Goal: Task Accomplishment & Management: Complete application form

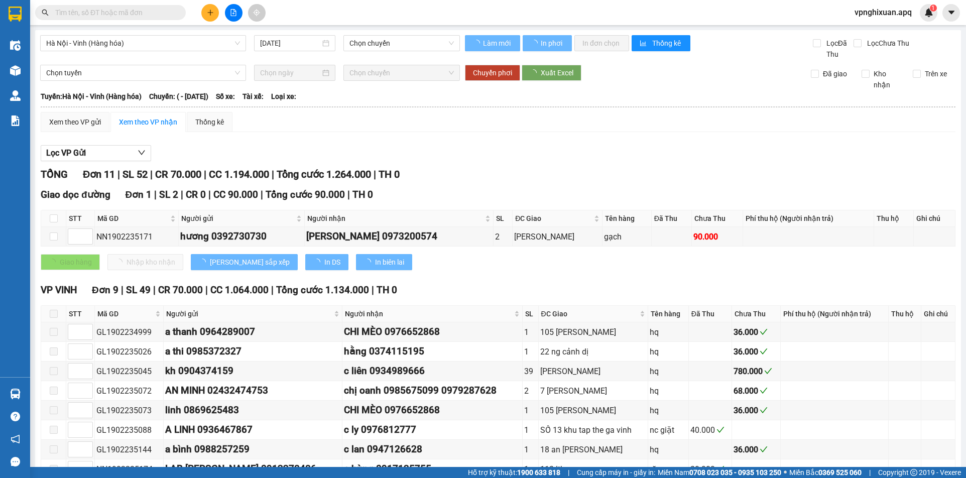
type input "[DATE]"
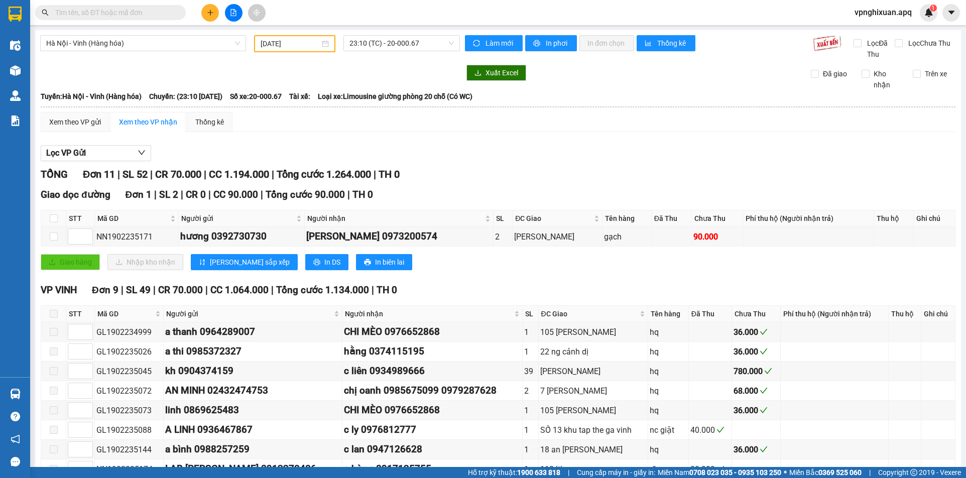
click at [208, 17] on button at bounding box center [210, 13] width 18 height 18
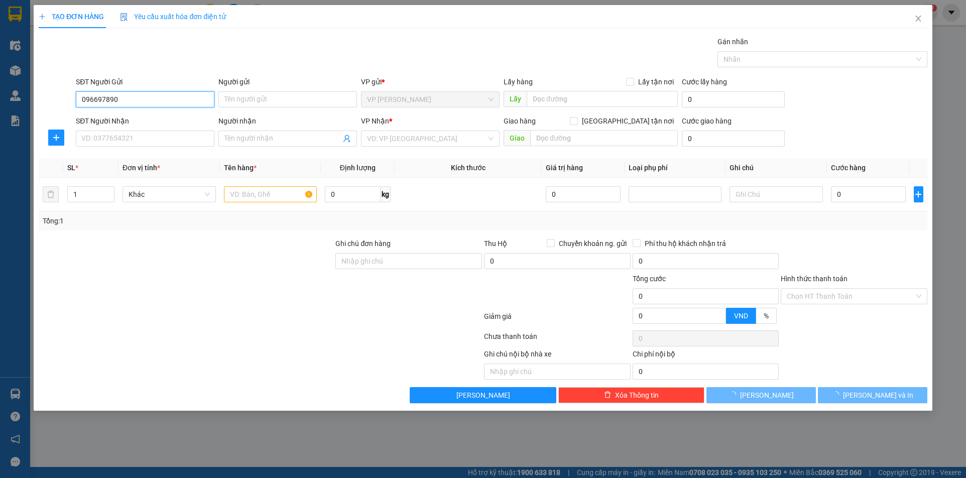
type input "0966978907"
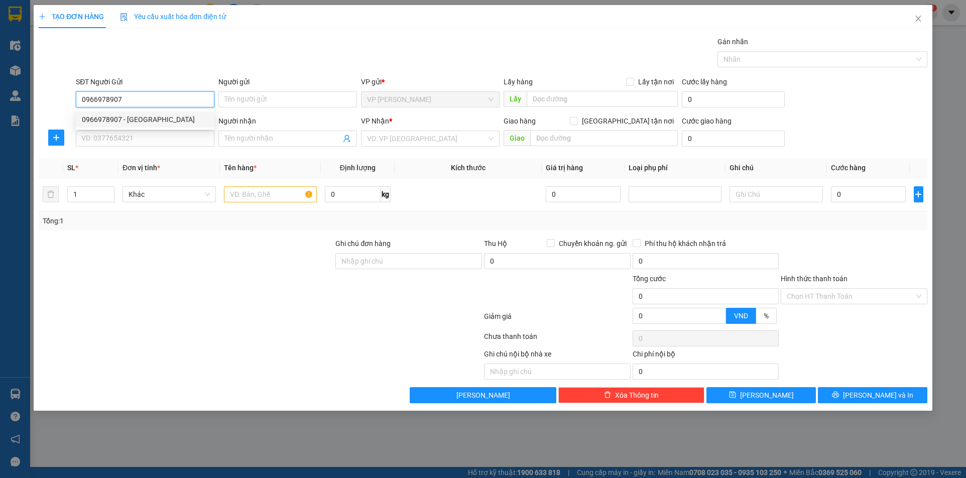
click at [112, 118] on div "0966978907 - [GEOGRAPHIC_DATA]" at bounding box center [145, 119] width 127 height 11
type input "Em Giang"
type input "0966978907"
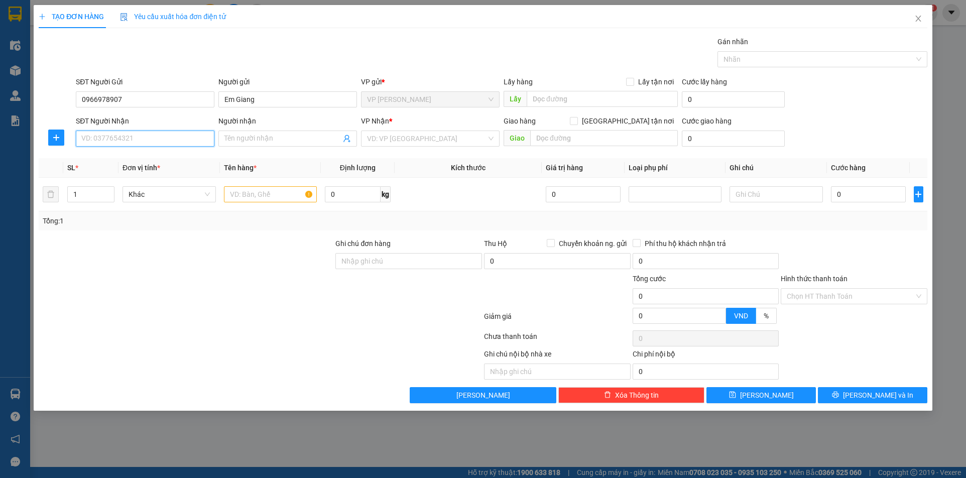
click at [131, 136] on input "SĐT Người Nhận" at bounding box center [145, 139] width 139 height 16
type input "0963899319"
click at [234, 137] on input "Người nhận" at bounding box center [282, 138] width 117 height 11
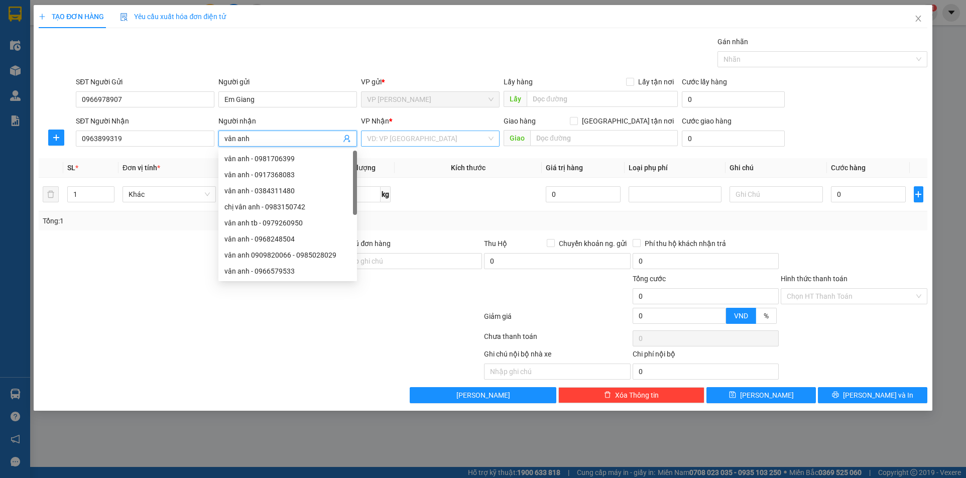
type input "vân anh"
click at [449, 136] on input "search" at bounding box center [427, 138] width 120 height 15
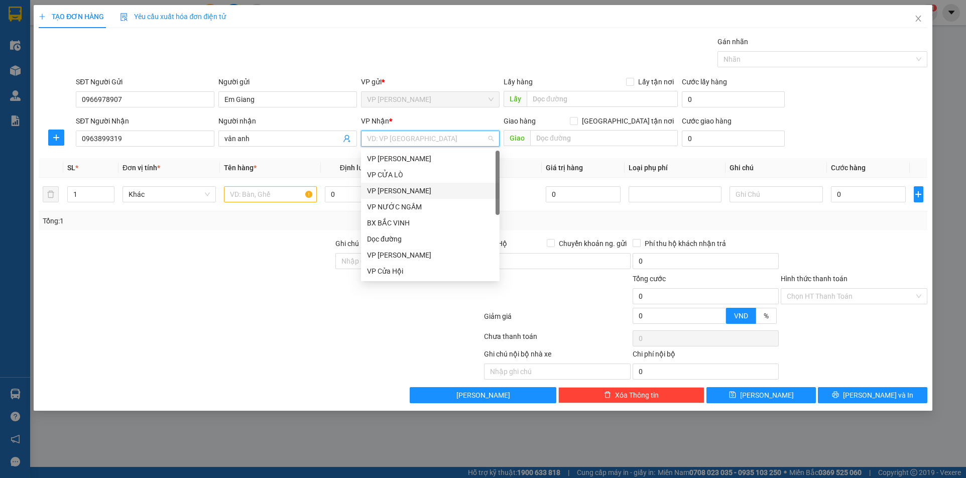
click at [374, 192] on div "VP [PERSON_NAME]" at bounding box center [430, 190] width 127 height 11
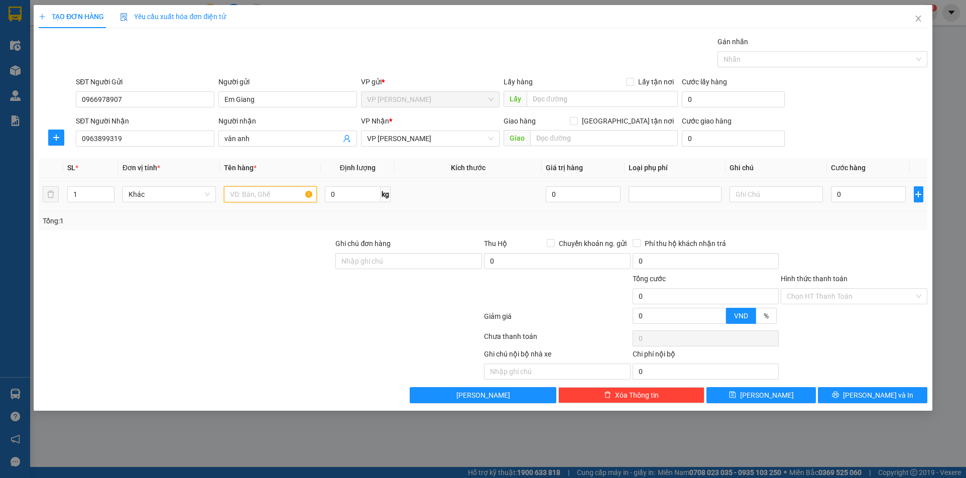
click at [257, 195] on input "text" at bounding box center [270, 194] width 93 height 16
type input "thực phẩm"
click at [834, 196] on input "0" at bounding box center [868, 194] width 75 height 16
type input "4"
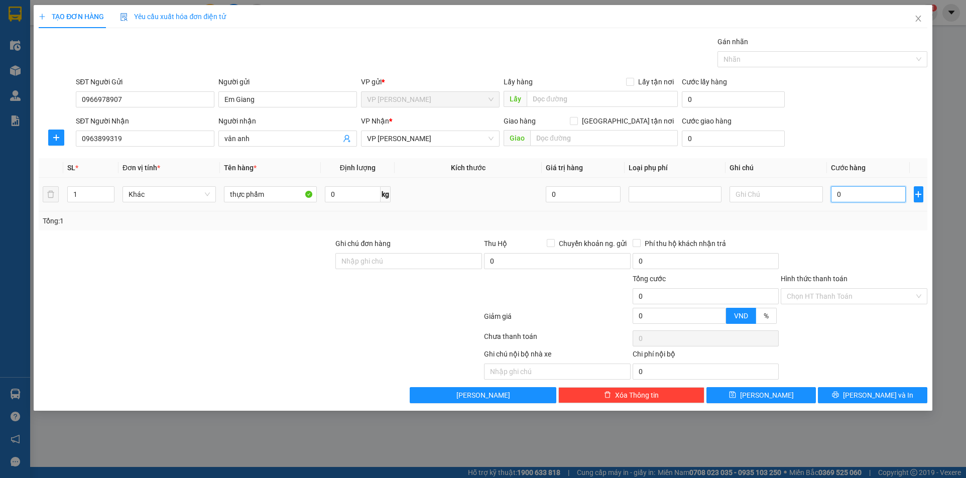
type input "4"
type input "40"
type input "400"
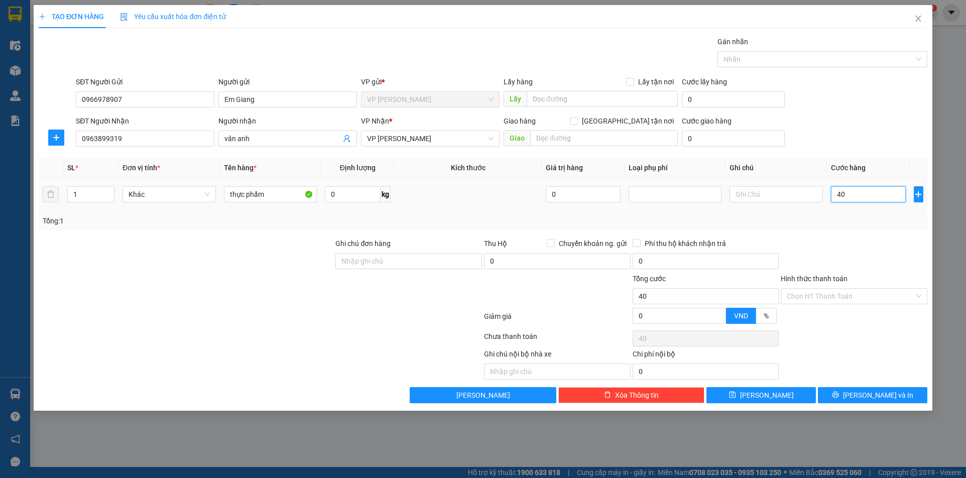
type input "400"
type input "4.000"
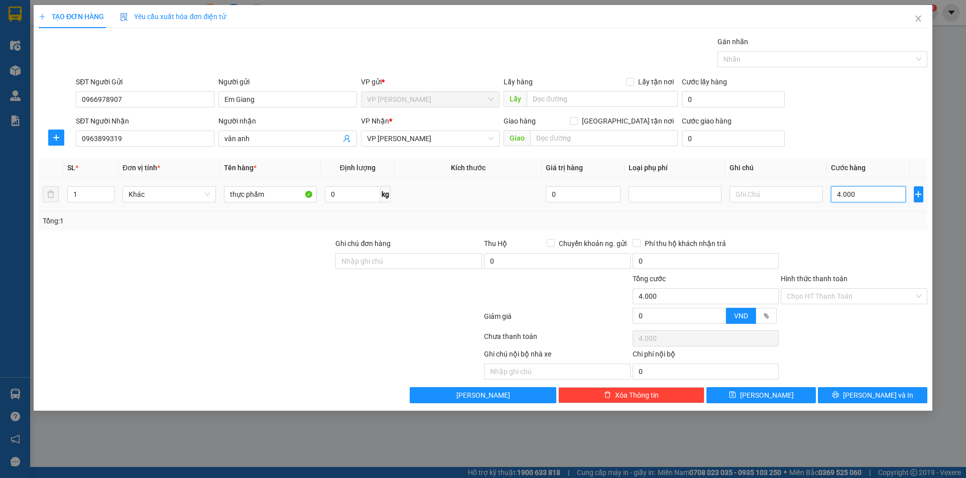
type input "40.000"
click at [844, 299] on input "Hình thức thanh toán" at bounding box center [851, 296] width 128 height 15
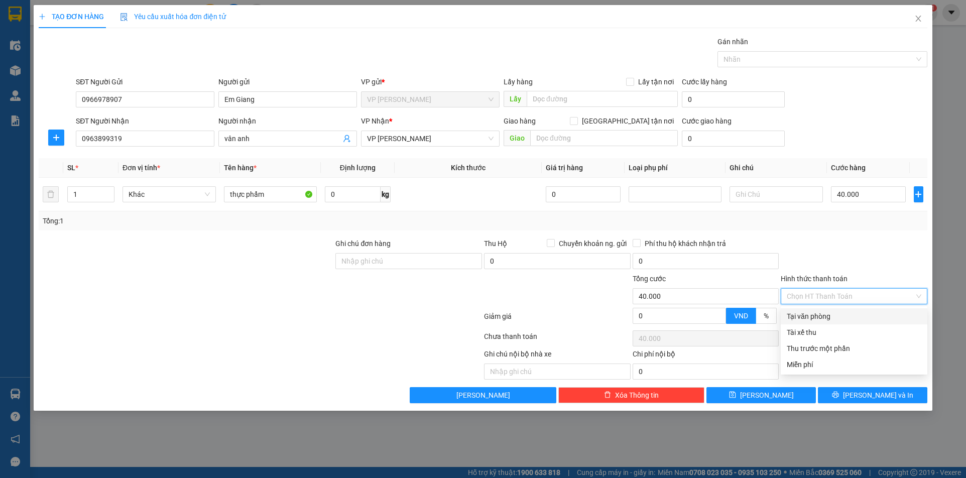
click at [835, 315] on div "Tại văn phòng" at bounding box center [854, 316] width 135 height 11
type input "0"
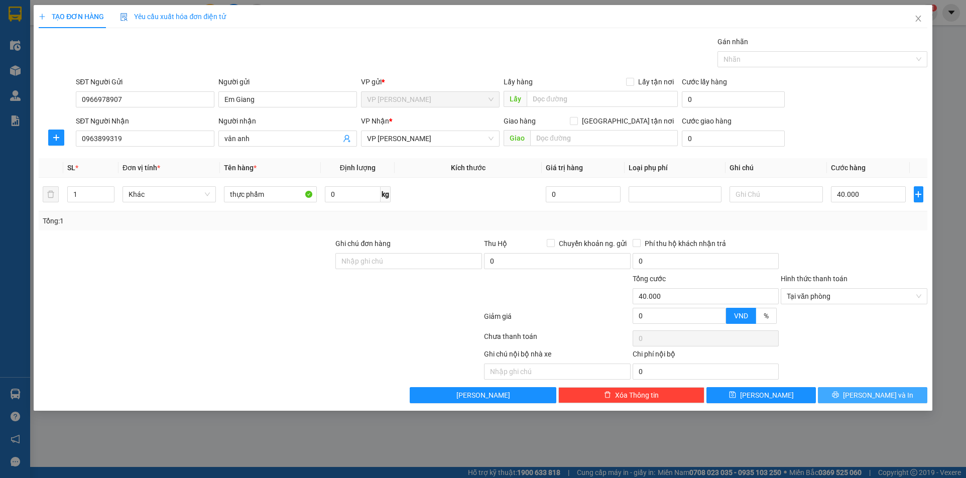
click at [849, 396] on button "[PERSON_NAME] và In" at bounding box center [872, 395] width 109 height 16
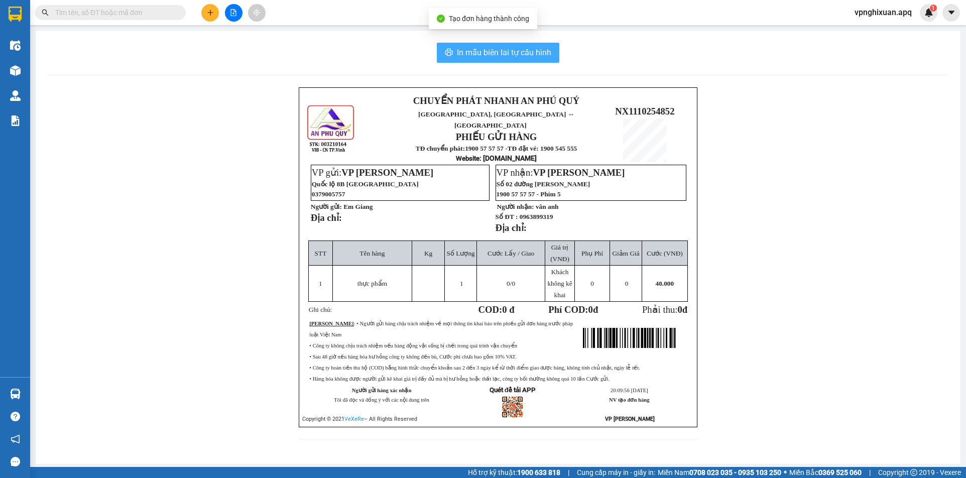
click at [494, 55] on span "In mẫu biên lai tự cấu hình" at bounding box center [504, 52] width 94 height 13
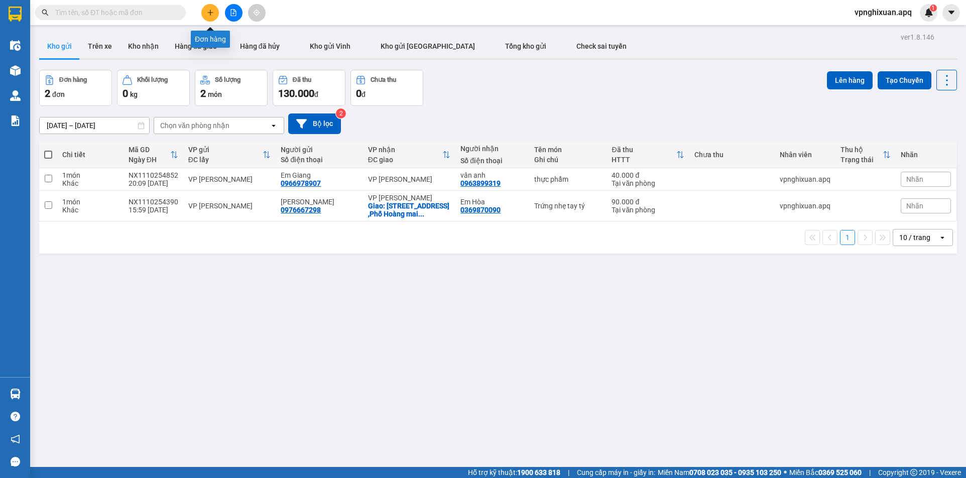
click at [213, 17] on button at bounding box center [210, 13] width 18 height 18
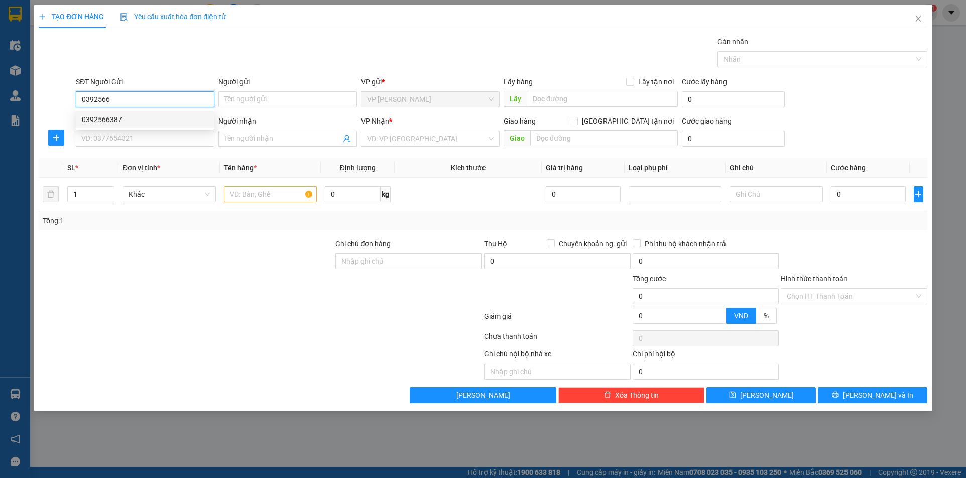
click at [124, 118] on div "0392566387" at bounding box center [145, 119] width 127 height 11
type input "0392566387"
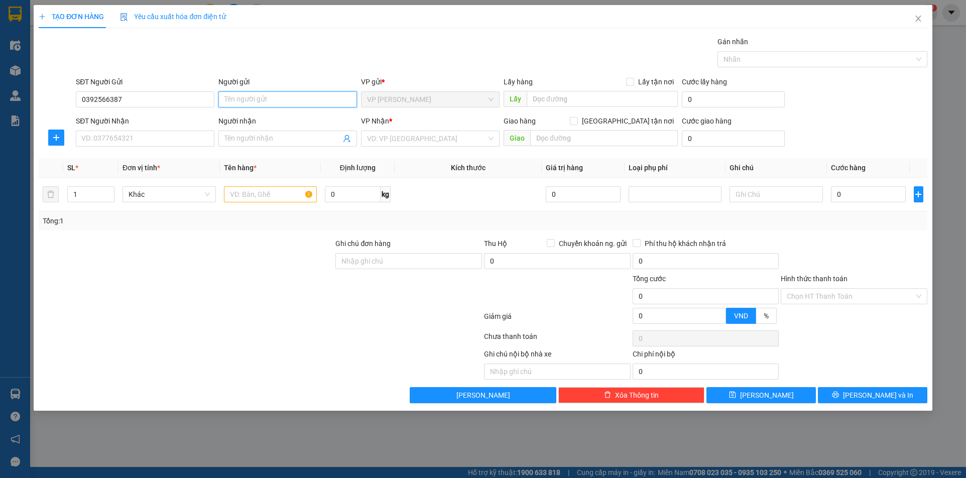
click at [266, 99] on input "Người gửi" at bounding box center [287, 99] width 139 height 16
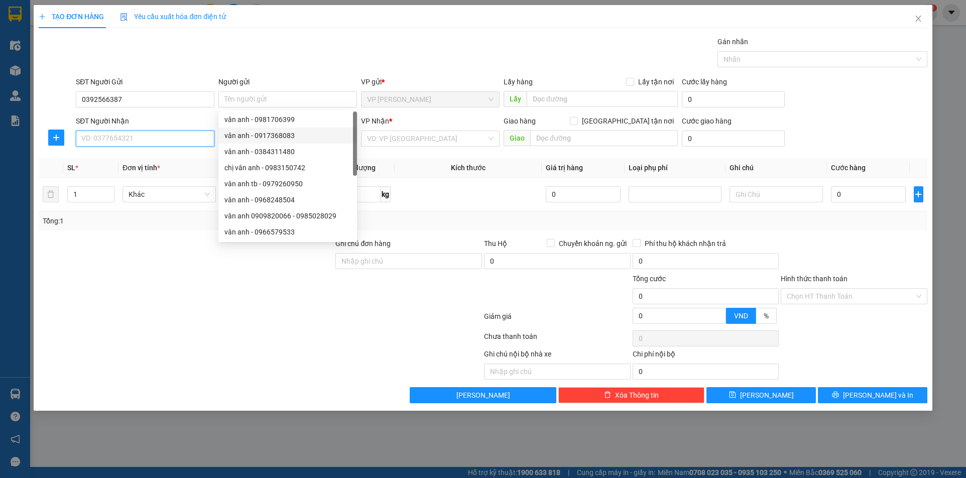
click at [167, 139] on input "SĐT Người Nhận" at bounding box center [145, 139] width 139 height 16
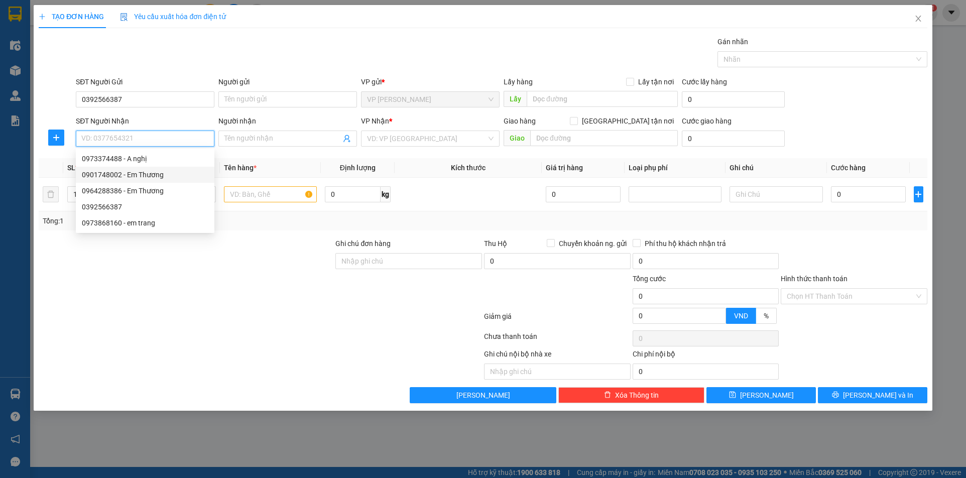
click at [134, 176] on div "0901748002 - Em Thương" at bounding box center [145, 174] width 127 height 11
type input "0901748002"
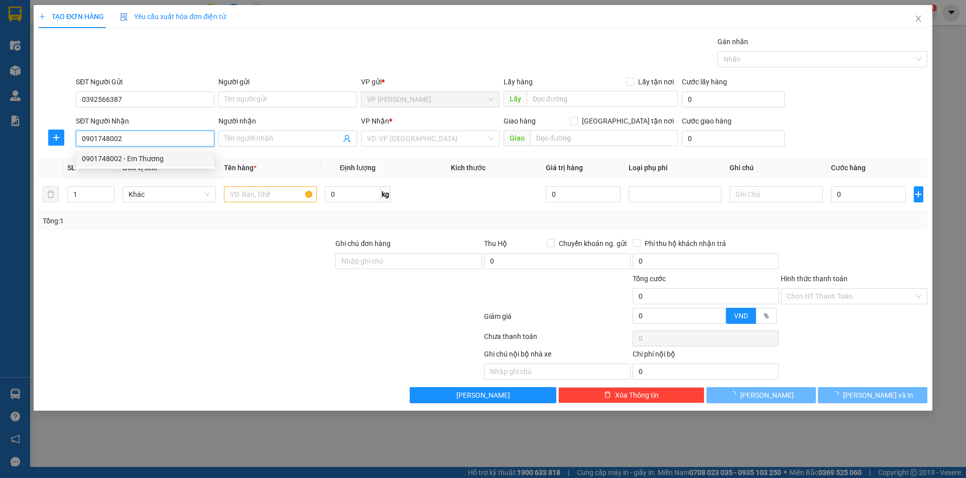
type input "Em Thương"
checkbox input "true"
type input "VP [GEOGRAPHIC_DATA]"
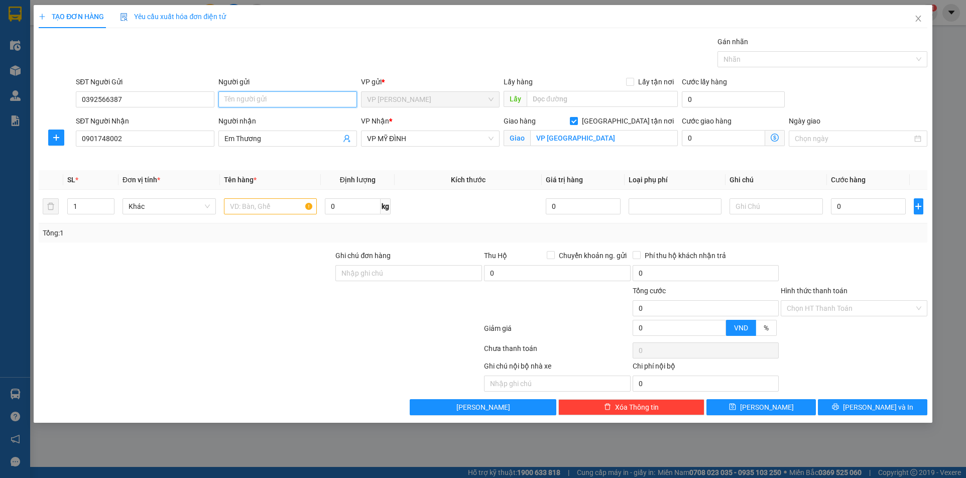
click at [251, 99] on input "Người gửi" at bounding box center [287, 99] width 139 height 16
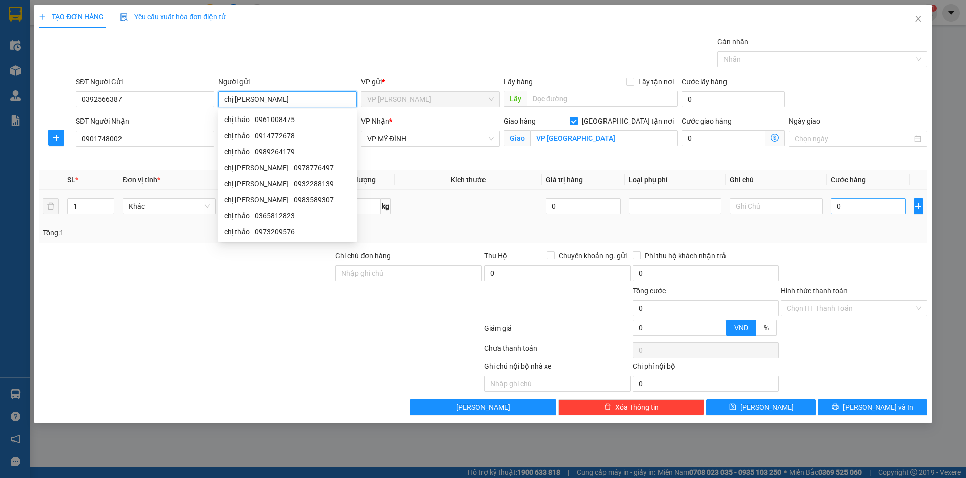
type input "chị [PERSON_NAME]"
click at [834, 207] on input "0" at bounding box center [868, 206] width 75 height 16
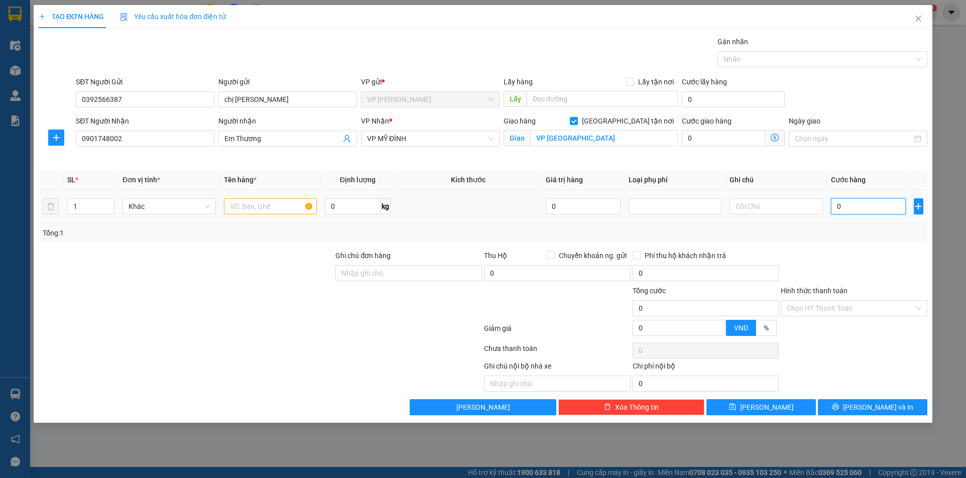
type input "1"
type input "10"
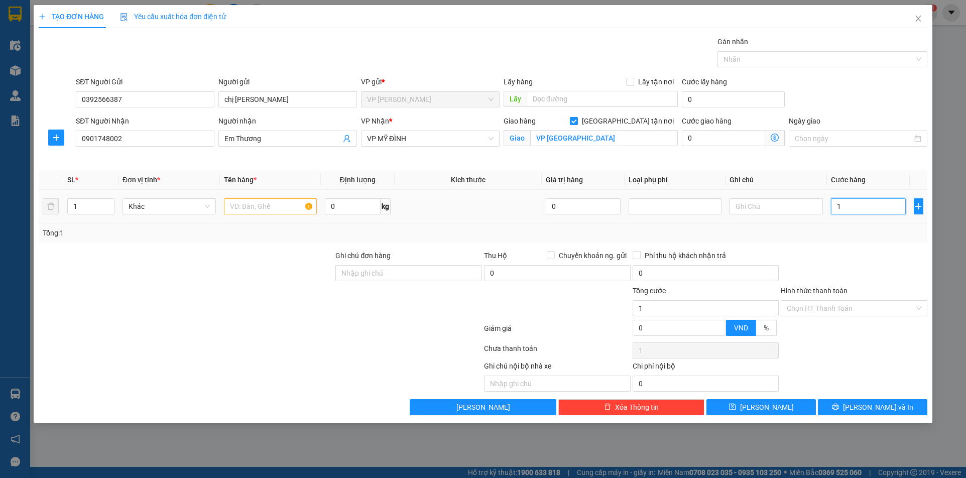
type input "10"
type input "100"
type input "1.000"
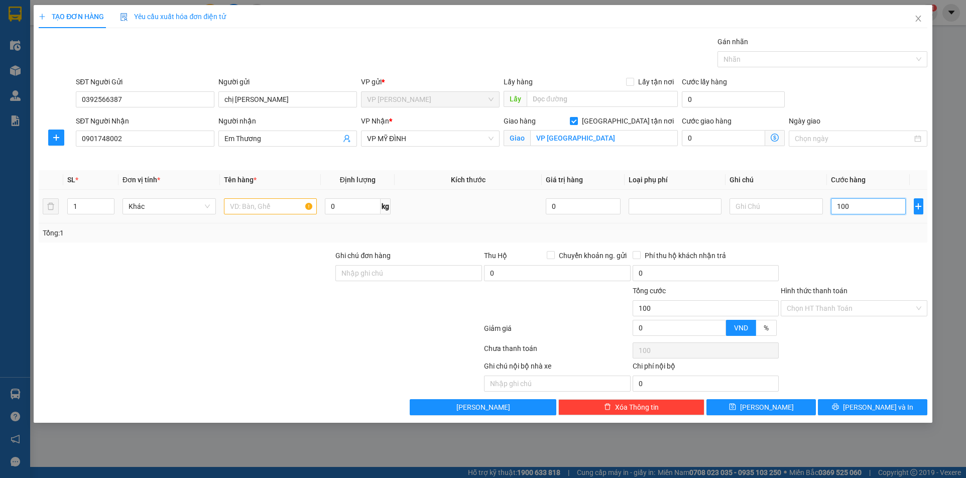
type input "1.000"
type input "10.000"
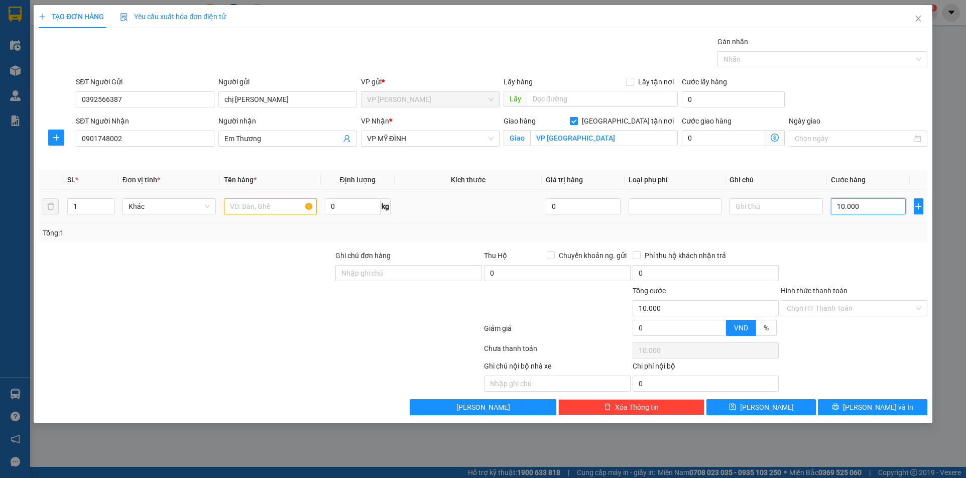
type input "100.000"
click at [90, 207] on input "1" at bounding box center [91, 206] width 46 height 15
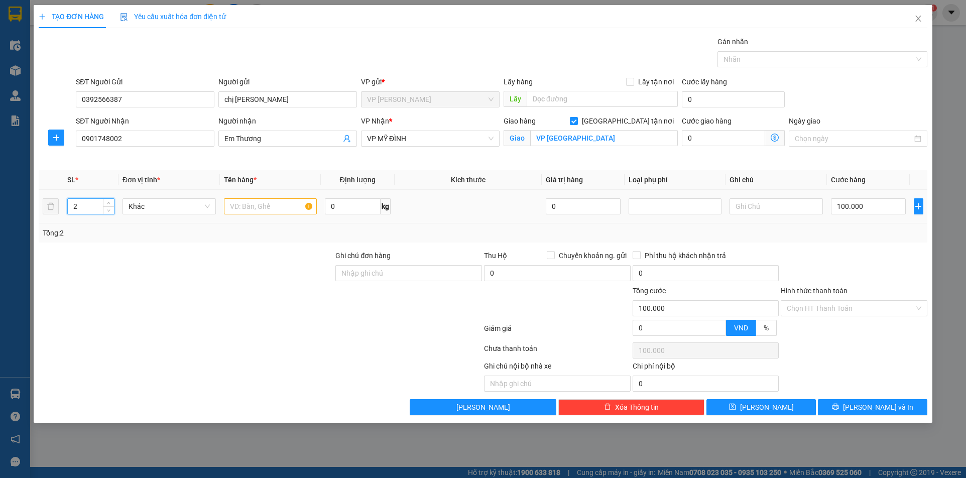
type input "2"
click at [260, 207] on input "text" at bounding box center [270, 206] width 93 height 16
type input "0"
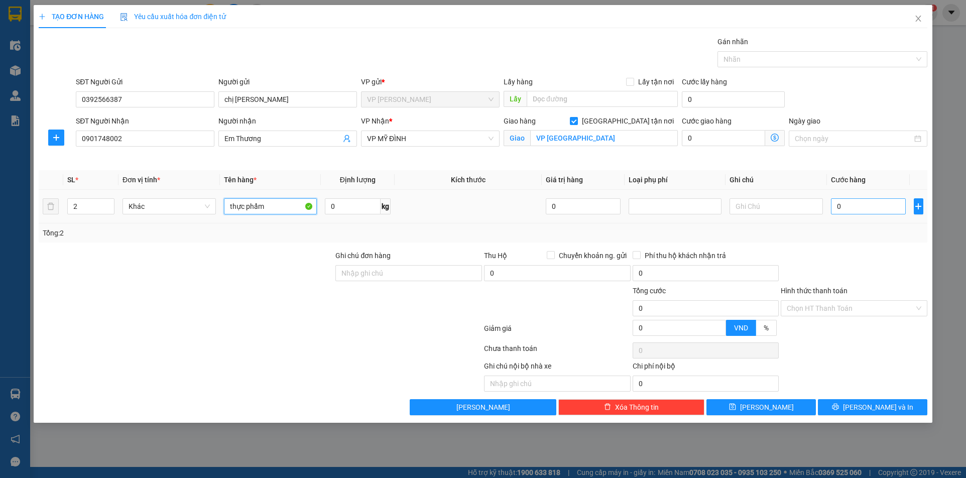
type input "thực phẩm"
click at [833, 207] on input "0" at bounding box center [868, 206] width 75 height 16
type input "1"
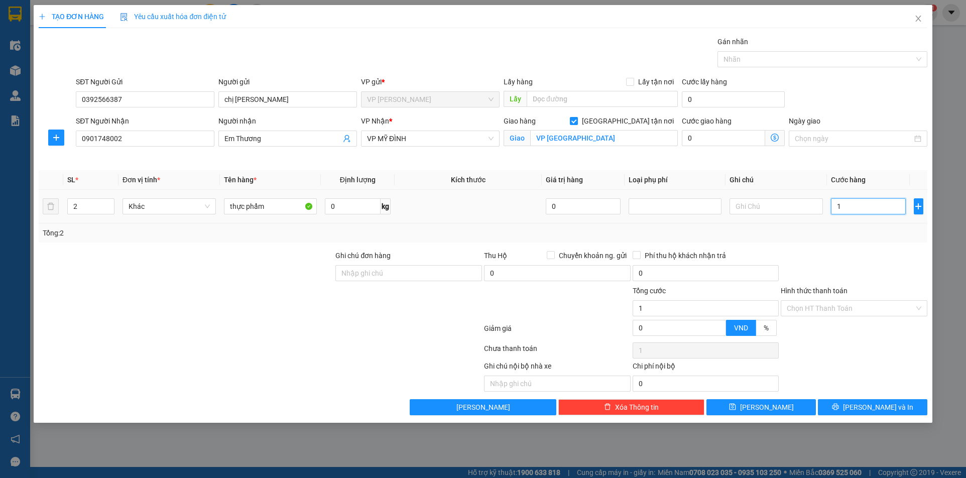
type input "10"
type input "100"
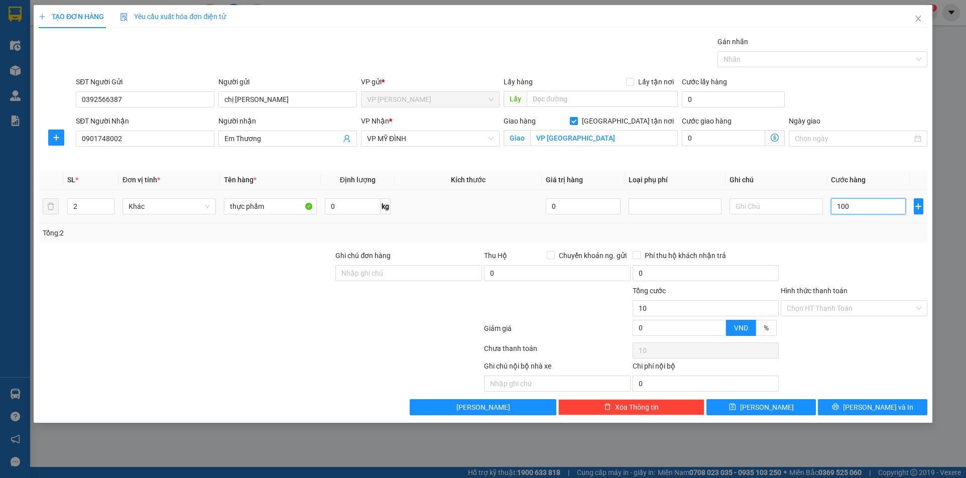
type input "100"
type input "1.000"
type input "10.000"
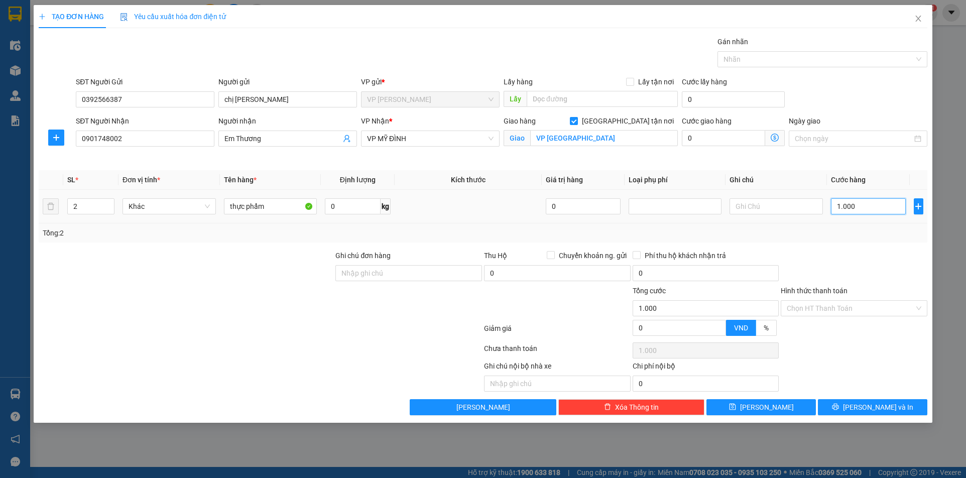
type input "10.000"
type input "100.000"
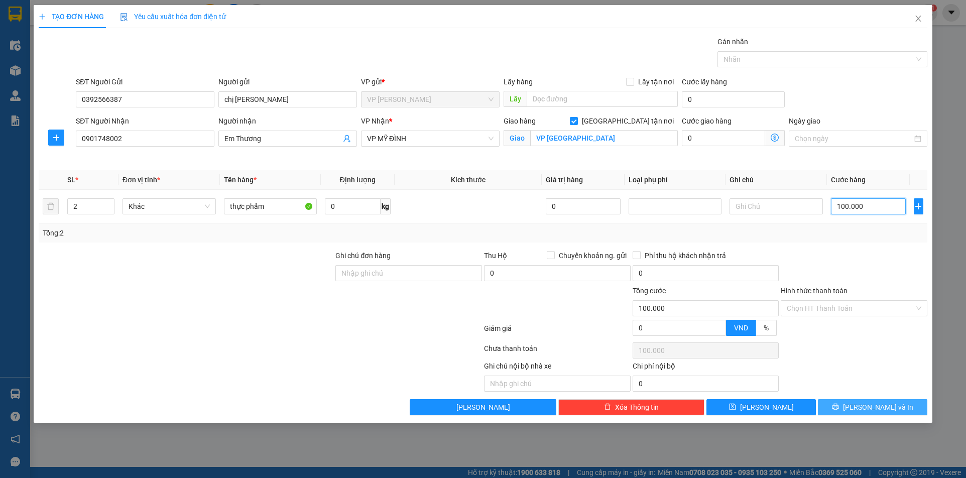
type input "100.000"
click at [847, 412] on button "[PERSON_NAME] và In" at bounding box center [872, 407] width 109 height 16
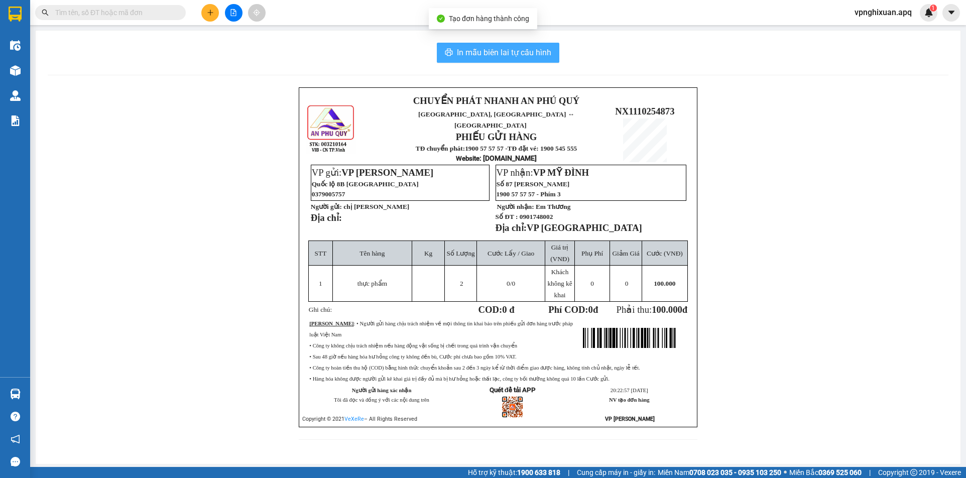
click at [488, 56] on span "In mẫu biên lai tự cấu hình" at bounding box center [504, 52] width 94 height 13
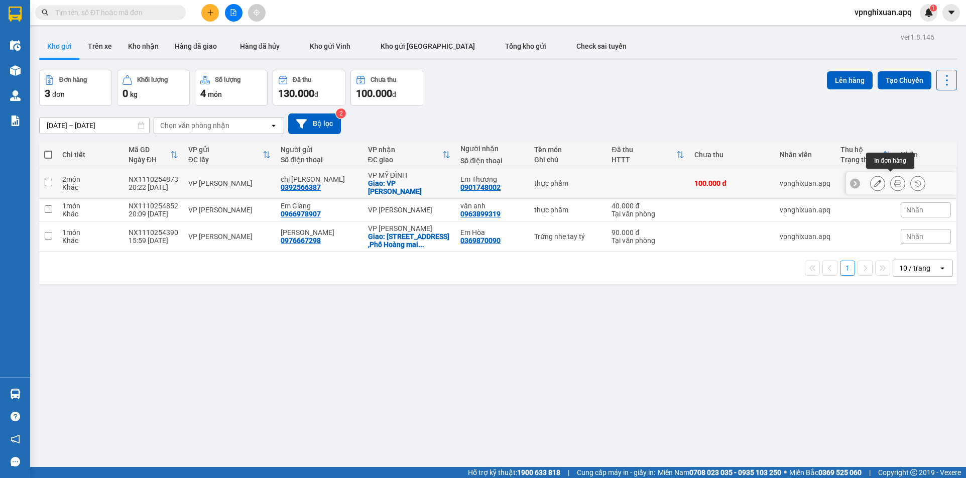
click at [894, 180] on icon at bounding box center [897, 183] width 7 height 7
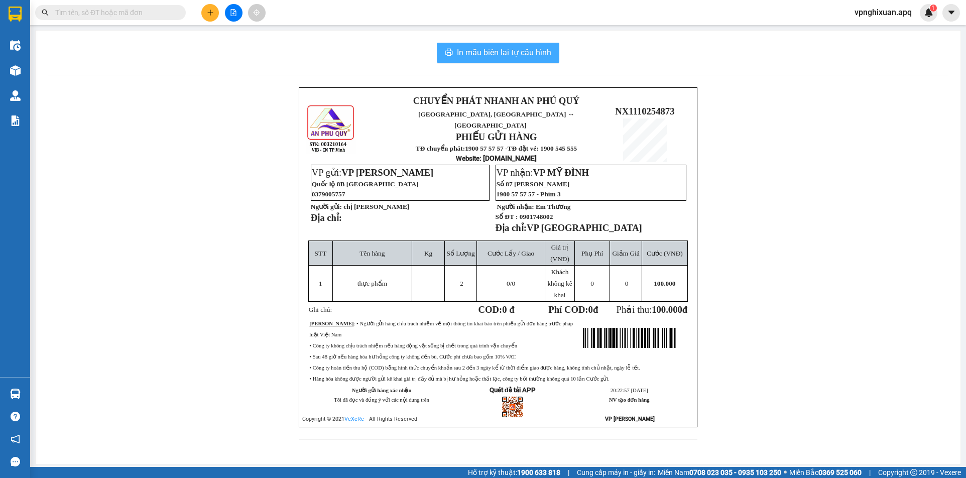
click at [537, 51] on span "In mẫu biên lai tự cấu hình" at bounding box center [504, 52] width 94 height 13
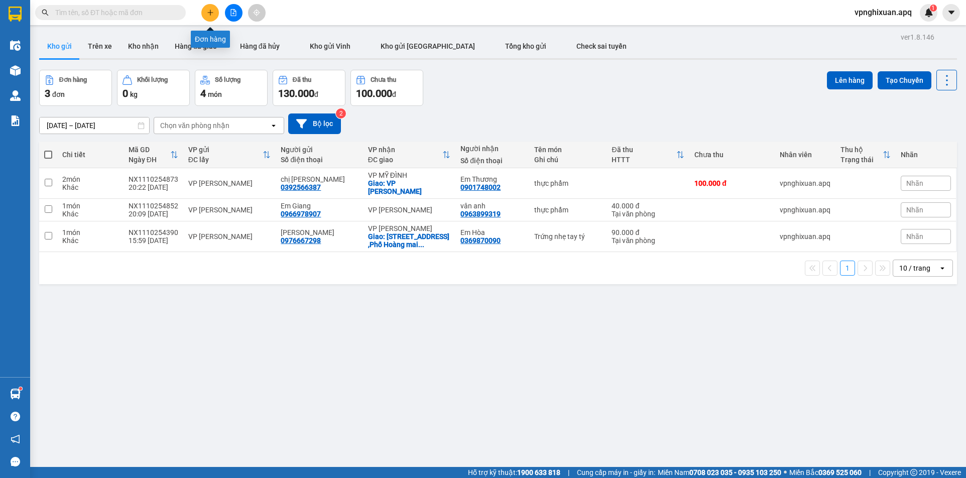
click at [207, 16] on icon "plus" at bounding box center [210, 12] width 7 height 7
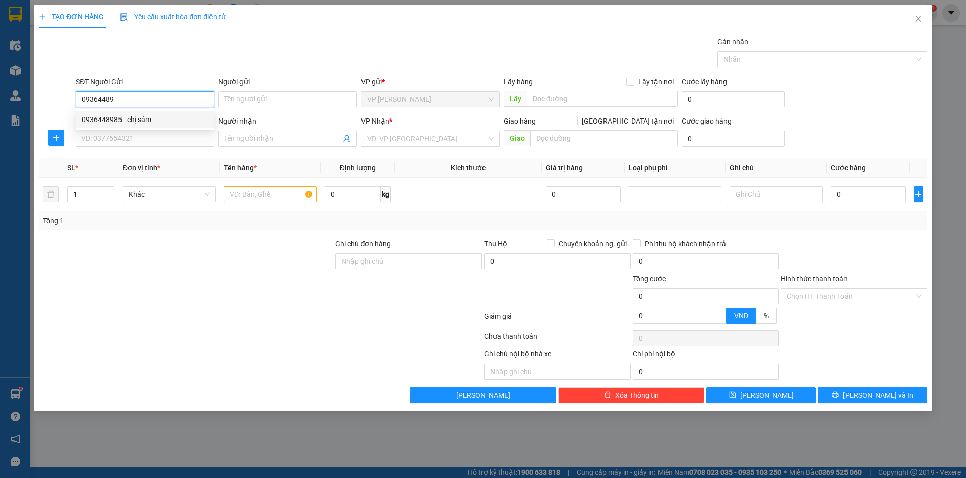
click at [121, 122] on div "0936448985 - chị sâm" at bounding box center [145, 119] width 127 height 11
type input "0936448985"
type input "chị sâm"
type input "0936448985"
click at [141, 145] on input "SĐT Người Nhận" at bounding box center [145, 139] width 139 height 16
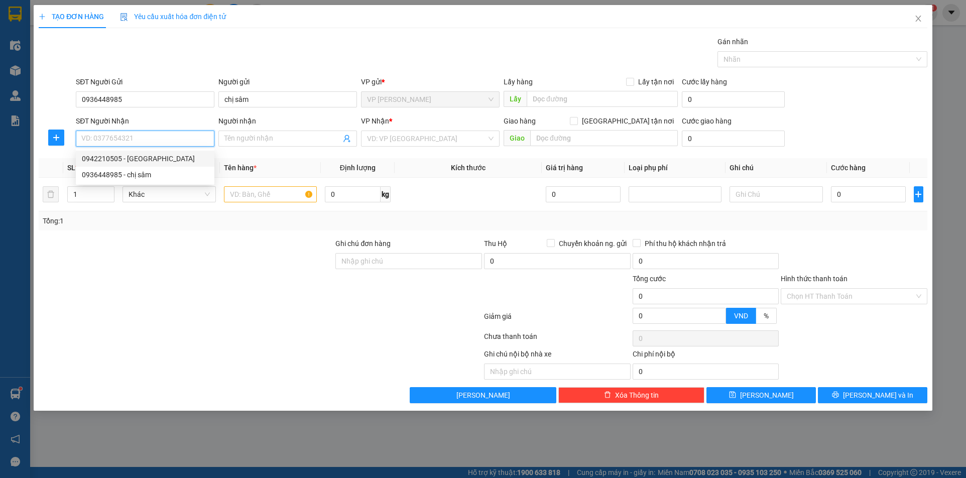
click at [117, 158] on div "0942210505 - [GEOGRAPHIC_DATA]" at bounding box center [145, 158] width 127 height 11
type input "0942210505"
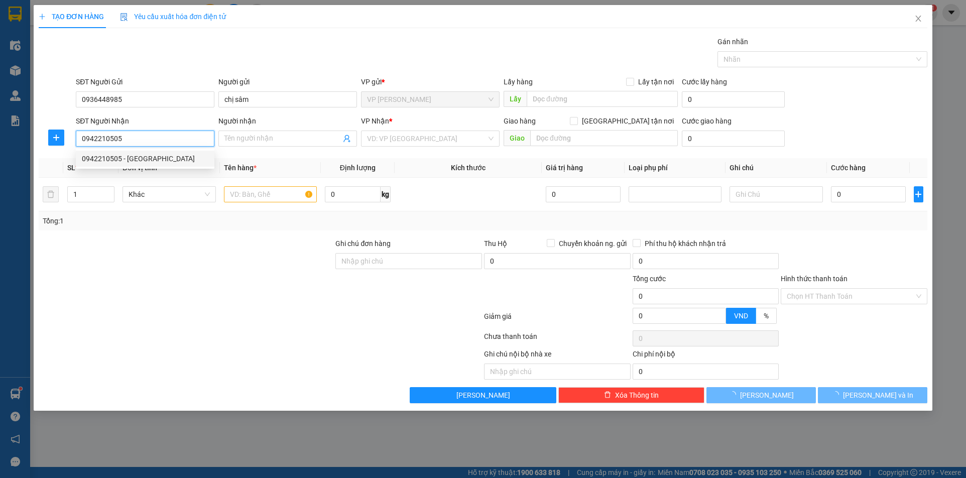
type input "[PERSON_NAME]"
checkbox input "true"
type input "Số Nhà 20 .Ngõ 160 đường [GEOGRAPHIC_DATA] ,[GEOGRAPHIC_DATA] văn .[GEOGRAPHIC_…"
type input "70.000"
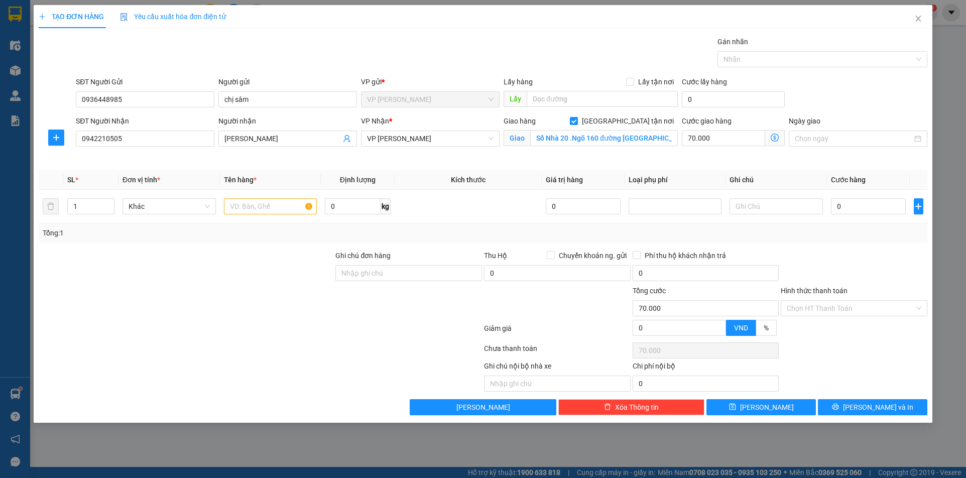
click at [774, 142] on span at bounding box center [775, 138] width 20 height 16
click at [774, 137] on icon "dollar-circle" at bounding box center [775, 138] width 8 height 8
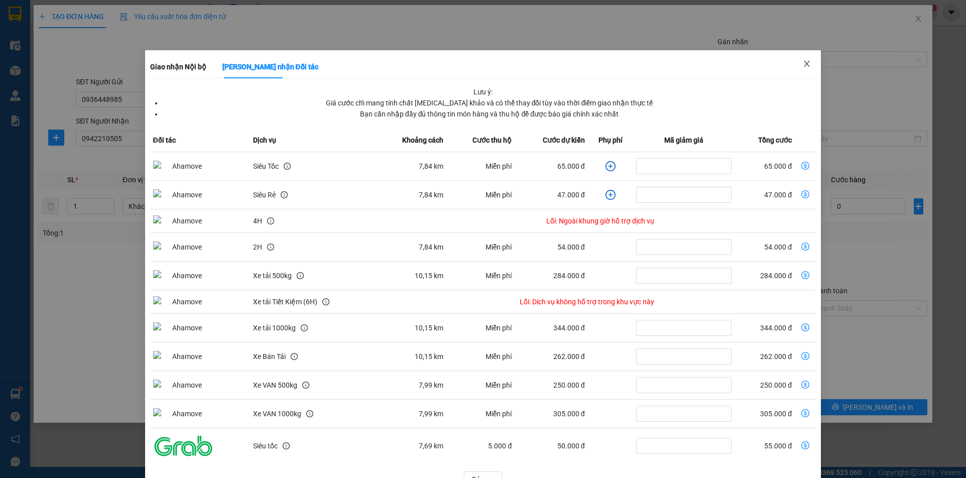
click at [803, 63] on icon "close" at bounding box center [807, 64] width 8 height 8
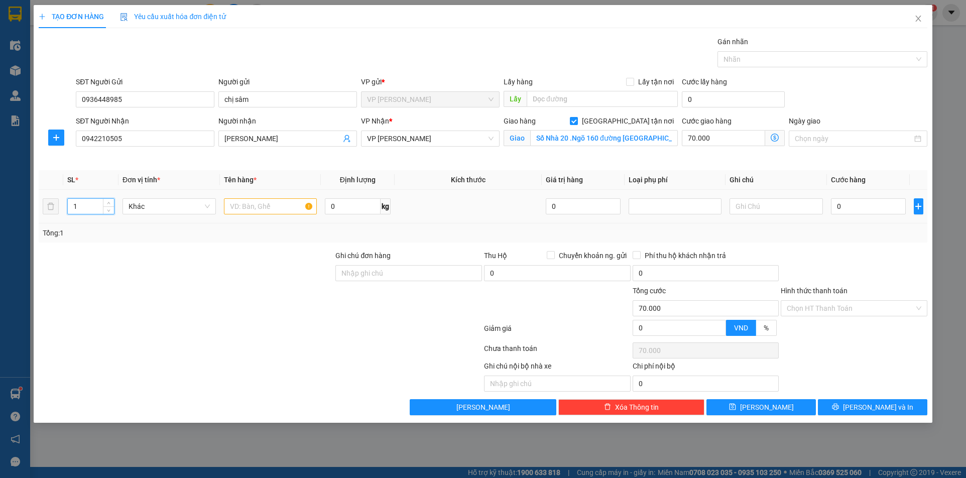
click at [79, 207] on input "1" at bounding box center [91, 206] width 46 height 15
type input "2"
click at [737, 142] on input "70.000" at bounding box center [723, 138] width 83 height 16
type input "0"
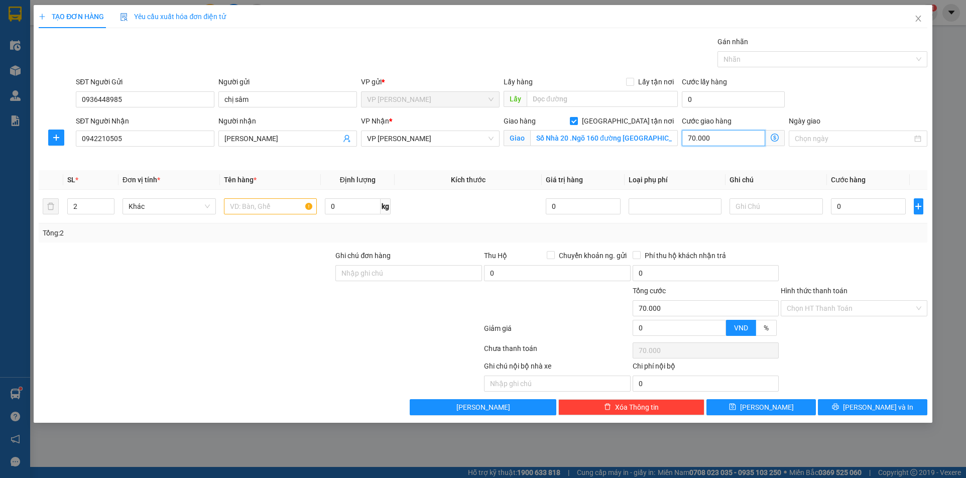
type input "0"
type input "1"
type input "12"
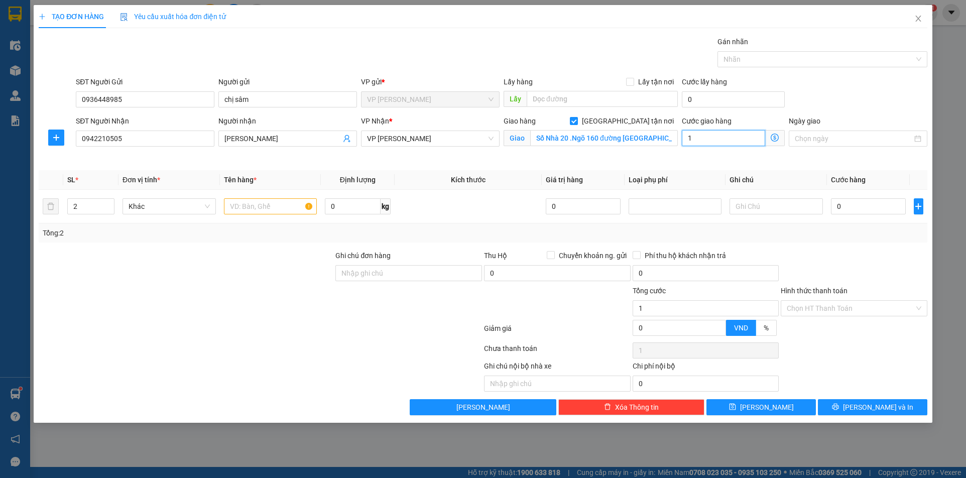
type input "12"
type input "120"
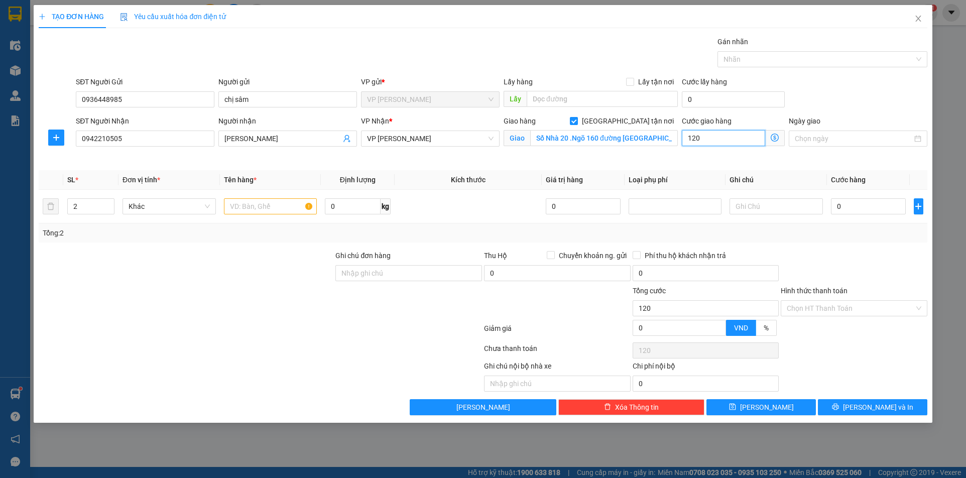
type input "1.200"
type input "12.000"
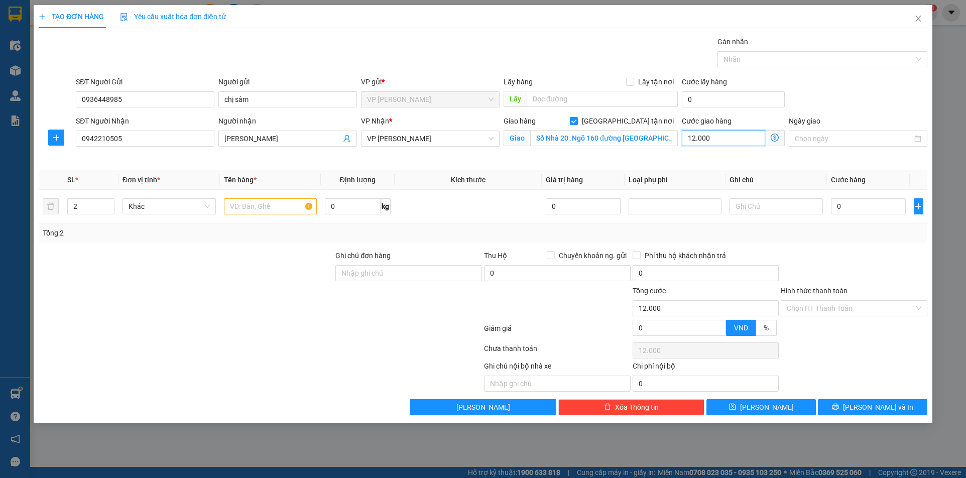
type input "120.000"
click at [836, 208] on input "0" at bounding box center [868, 206] width 75 height 16
type input "1"
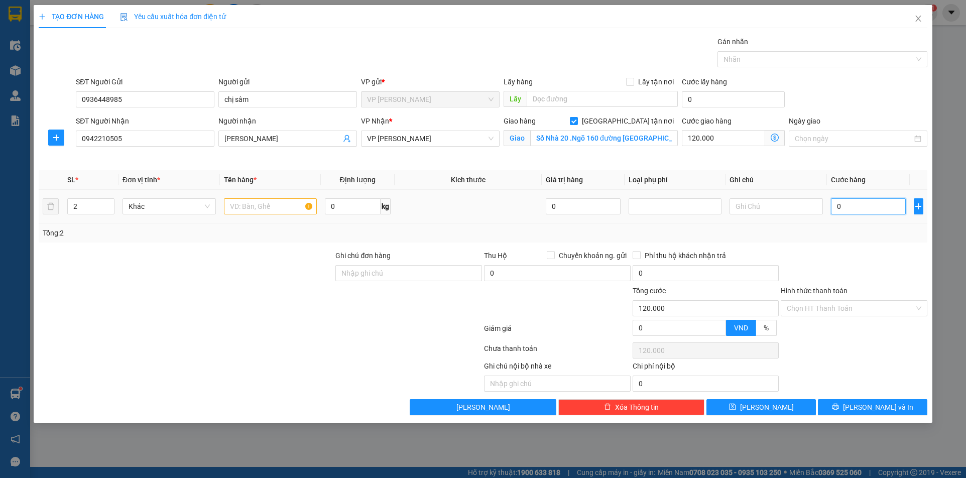
type input "120.001"
type input "10"
type input "120.010"
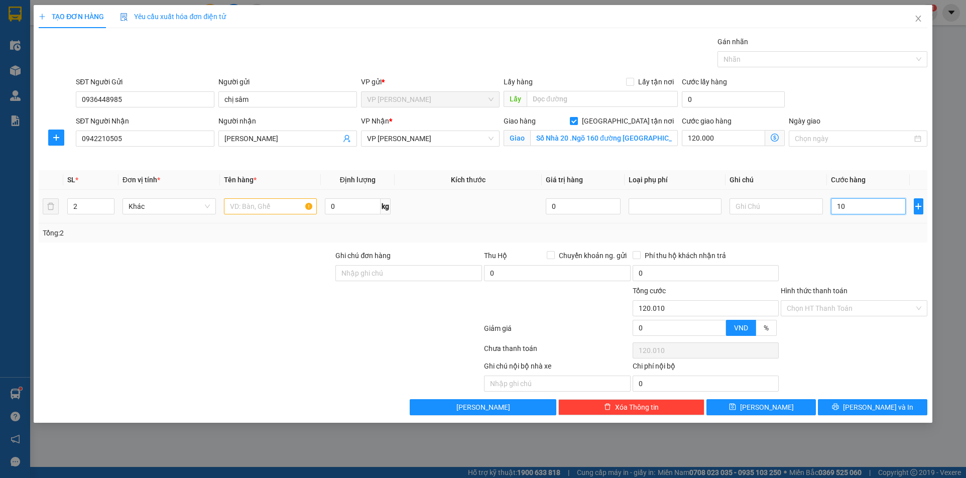
type input "100"
type input "120.100"
type input "1.000"
type input "121.000"
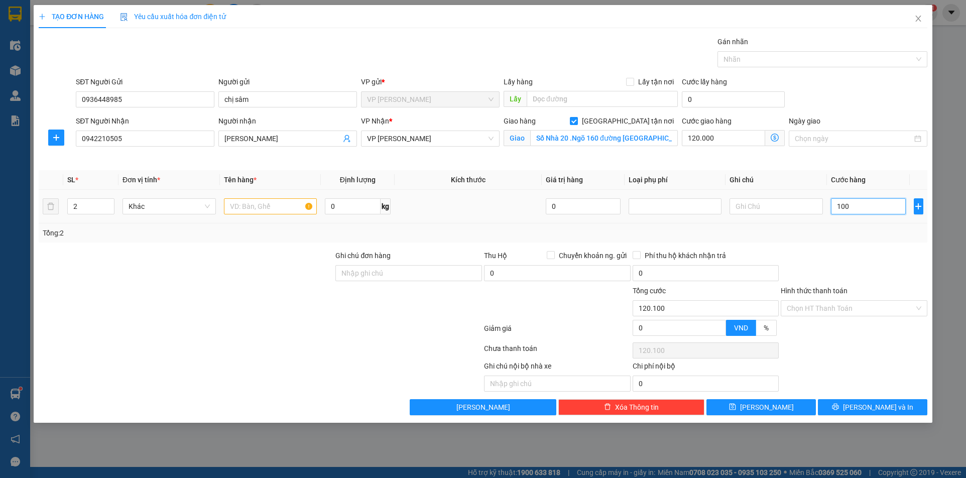
type input "121.000"
type input "10.000"
type input "130.000"
type input "100.000"
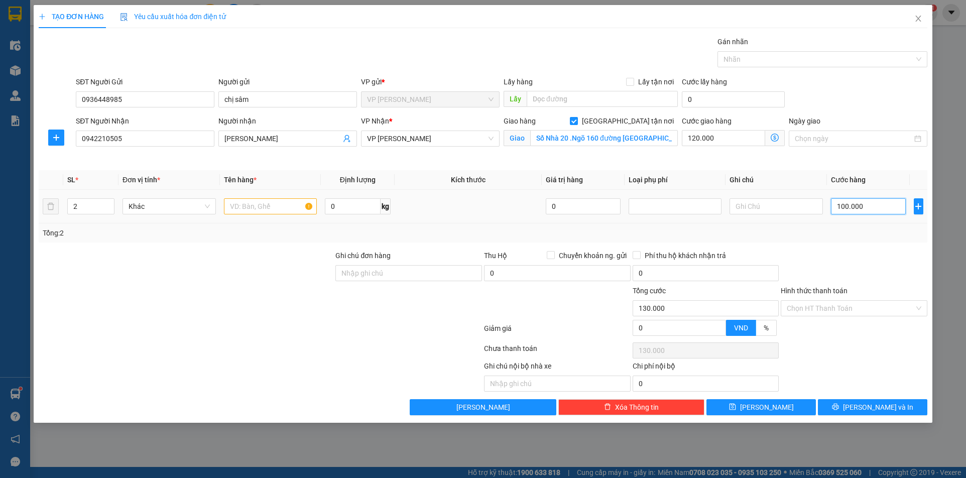
type input "220.000"
type input "100.000"
click at [264, 203] on input "text" at bounding box center [270, 206] width 93 height 16
type input "thực phẩm"
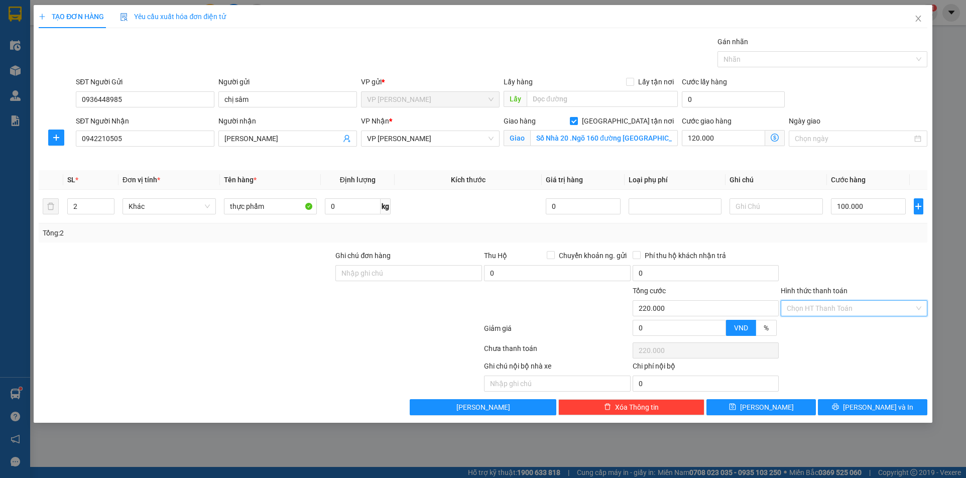
click at [844, 312] on input "Hình thức thanh toán" at bounding box center [851, 308] width 128 height 15
click at [824, 330] on div "Tại văn phòng" at bounding box center [854, 328] width 135 height 11
type input "0"
click at [857, 413] on button "[PERSON_NAME] và In" at bounding box center [872, 407] width 109 height 16
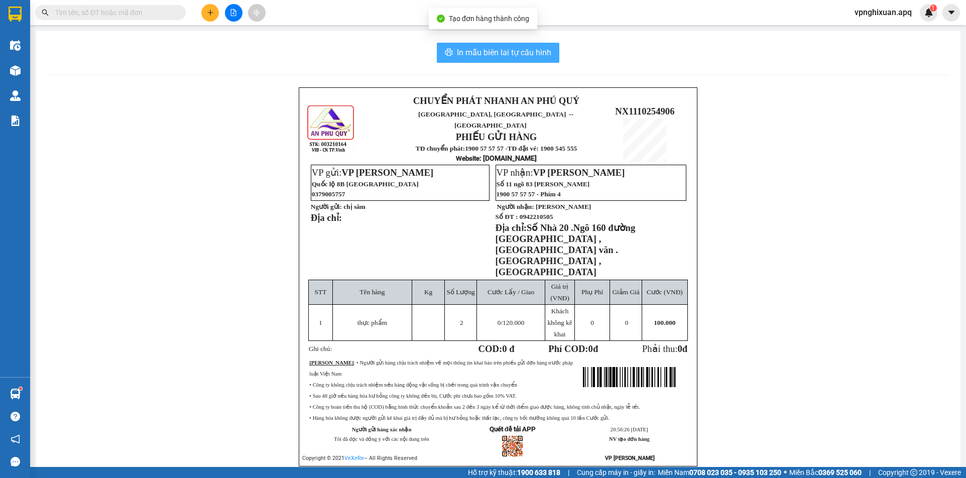
click at [503, 58] on span "In mẫu biên lai tự cấu hình" at bounding box center [504, 52] width 94 height 13
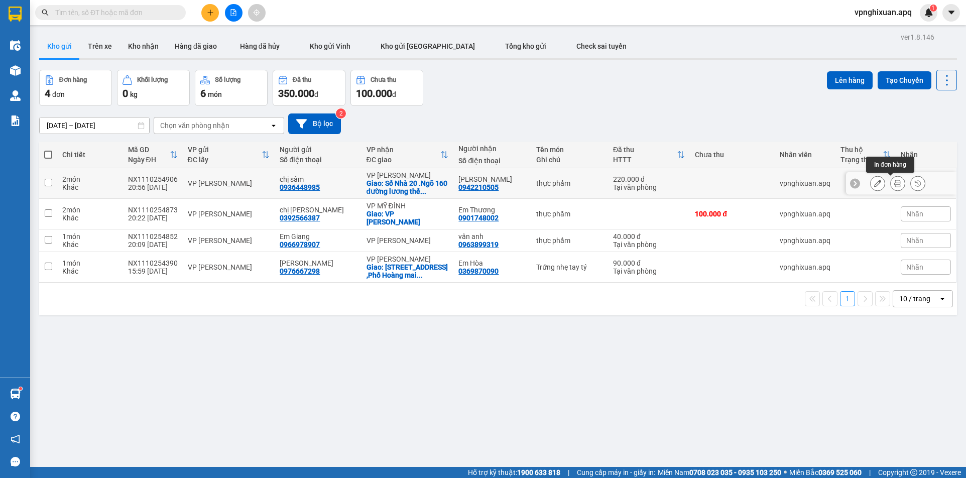
click at [894, 182] on icon at bounding box center [897, 183] width 7 height 7
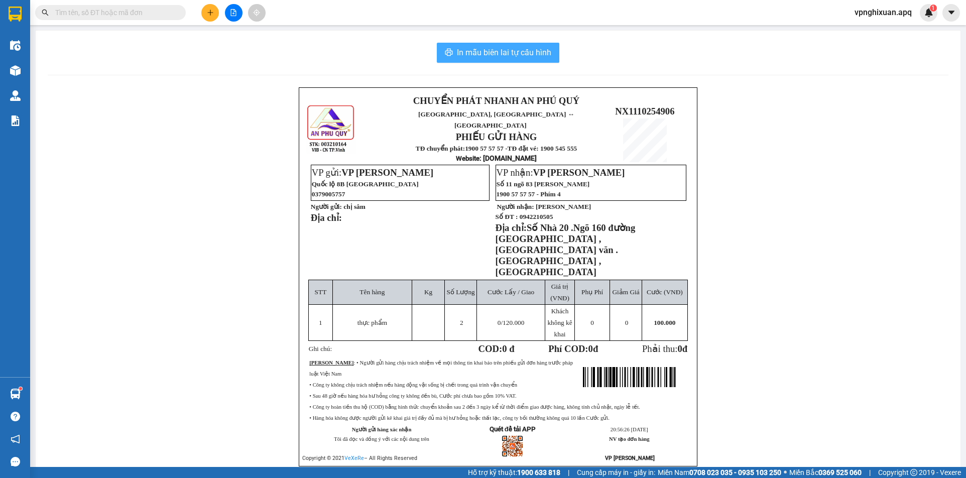
click at [473, 51] on span "In mẫu biên lai tự cấu hình" at bounding box center [504, 52] width 94 height 13
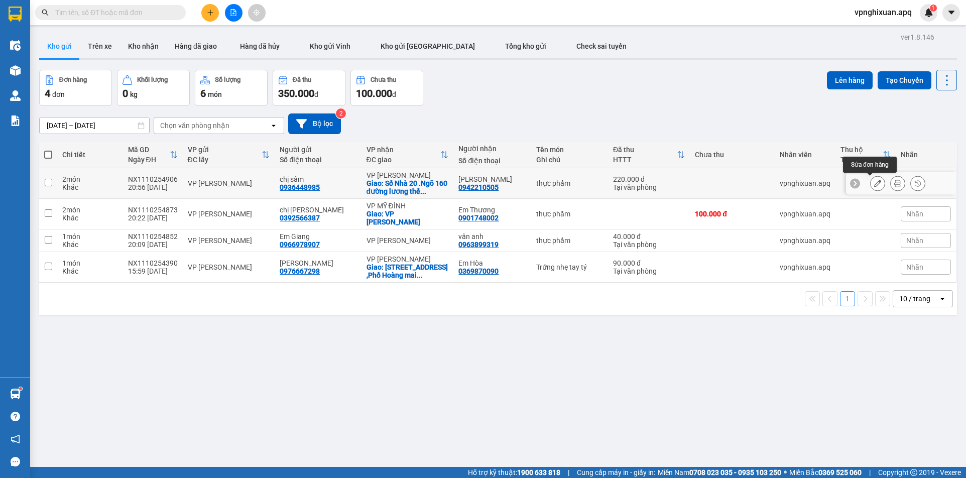
click at [874, 182] on icon at bounding box center [877, 183] width 7 height 7
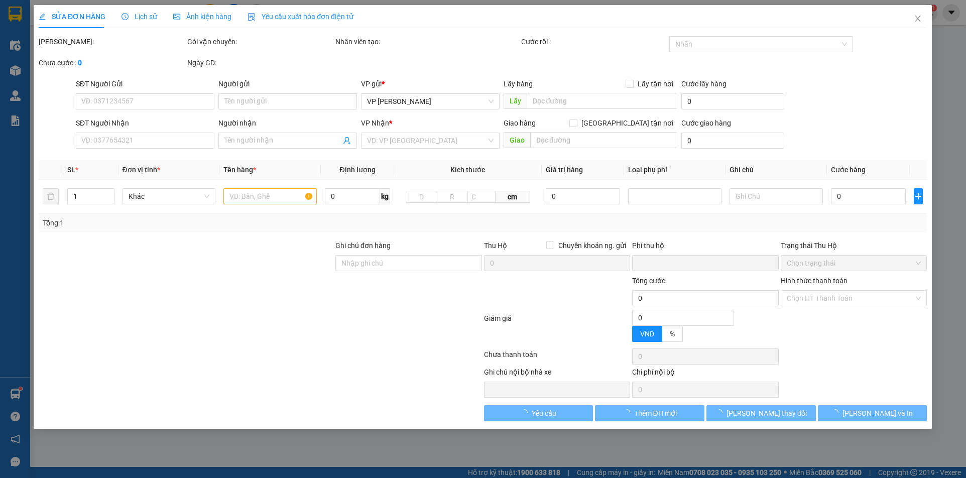
type input "0936448985"
type input "chị sâm"
type input "0942210505"
type input "[PERSON_NAME]"
checkbox input "true"
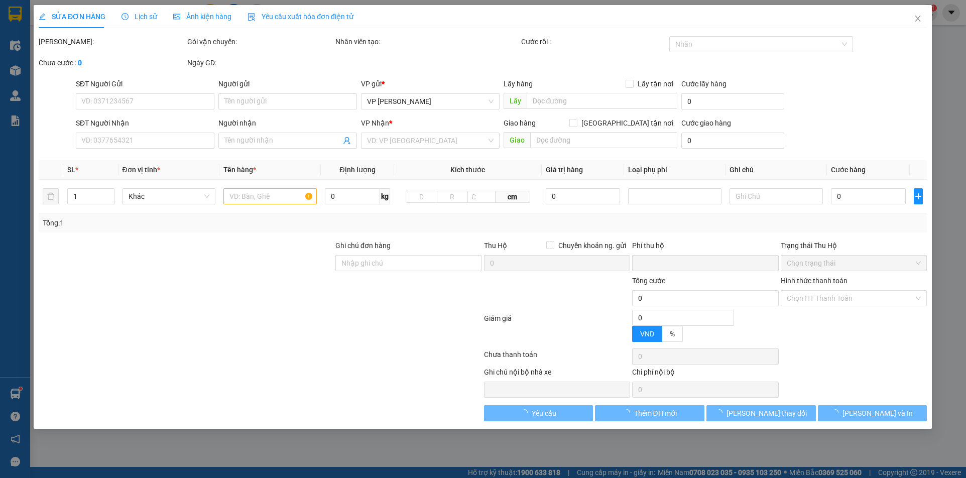
type input "Số Nhà 20 .Ngõ 160 đường [GEOGRAPHIC_DATA] ,[GEOGRAPHIC_DATA] văn .[GEOGRAPHIC_…"
type input "0"
type input "220.000"
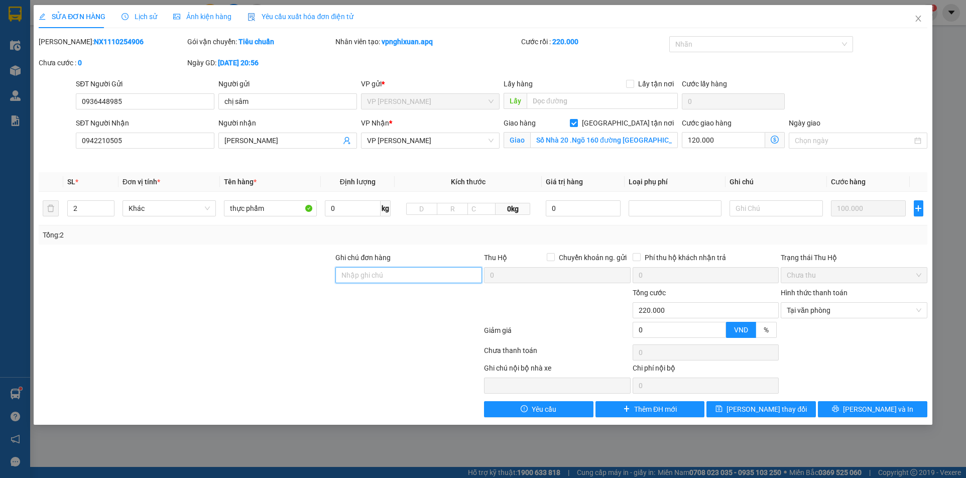
click at [405, 278] on input "Ghi chú đơn hàng" at bounding box center [408, 275] width 147 height 16
type input "hàng đông lạnh khách cần bán"
click at [751, 410] on span "[PERSON_NAME] thay đổi" at bounding box center [767, 409] width 80 height 11
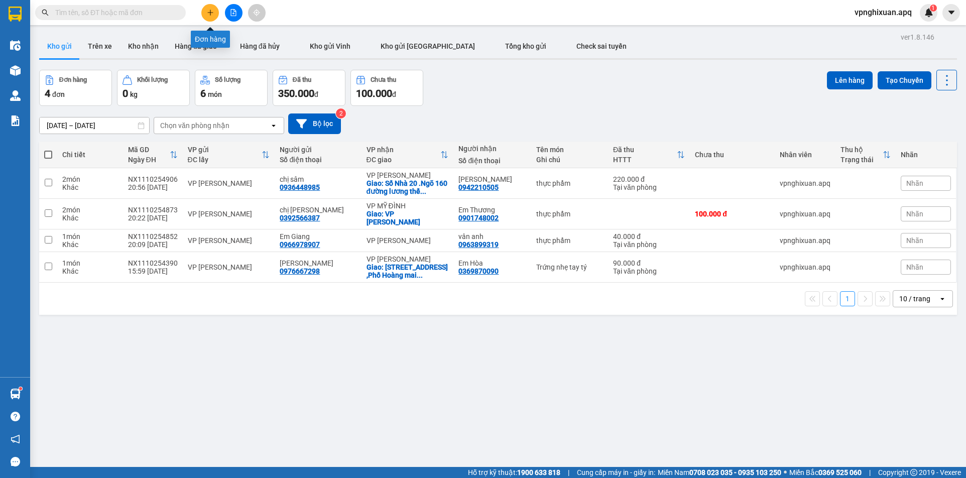
click at [210, 13] on icon "plus" at bounding box center [210, 12] width 6 height 1
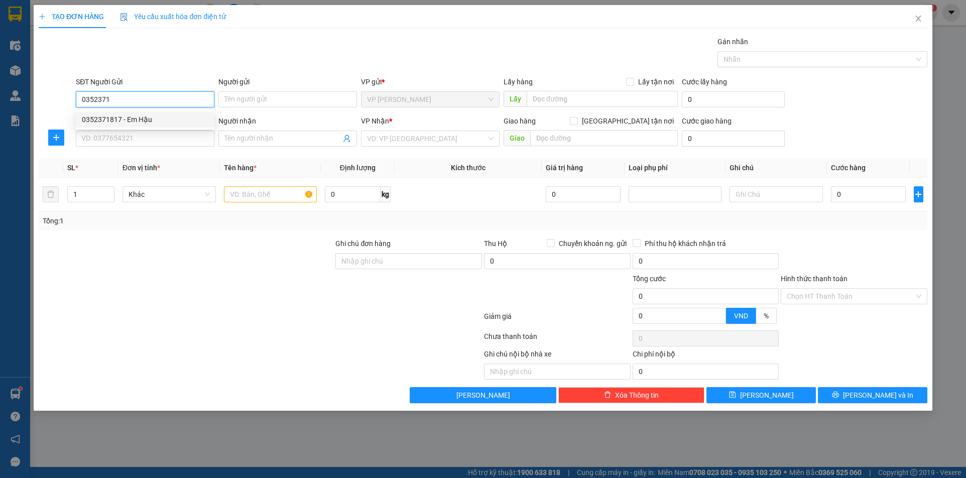
click at [100, 124] on div "0352371817 - Em Hậu" at bounding box center [145, 119] width 127 height 11
type input "0352371817"
type input "Em Hậu"
type input "0352371817"
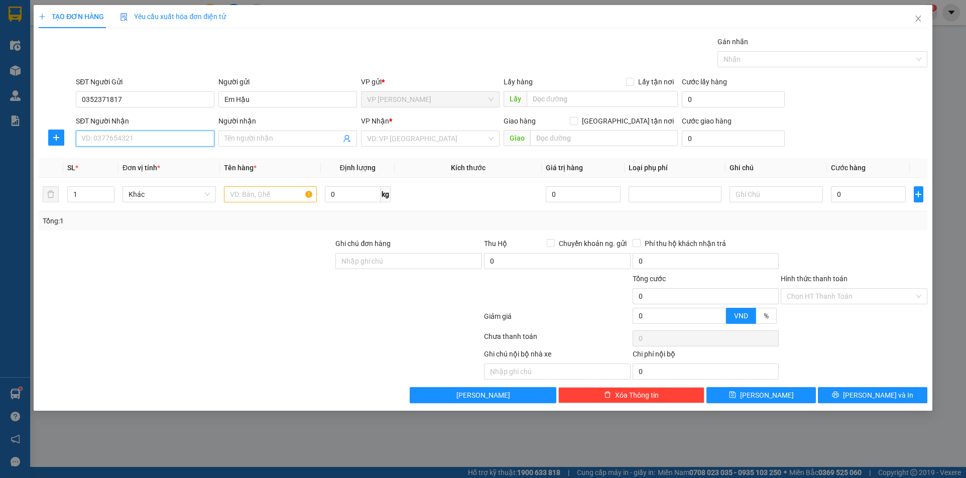
click at [142, 146] on input "SĐT Người Nhận" at bounding box center [145, 139] width 139 height 16
click at [146, 161] on div "0338157047 - [PERSON_NAME]" at bounding box center [145, 158] width 127 height 11
type input "0338157047"
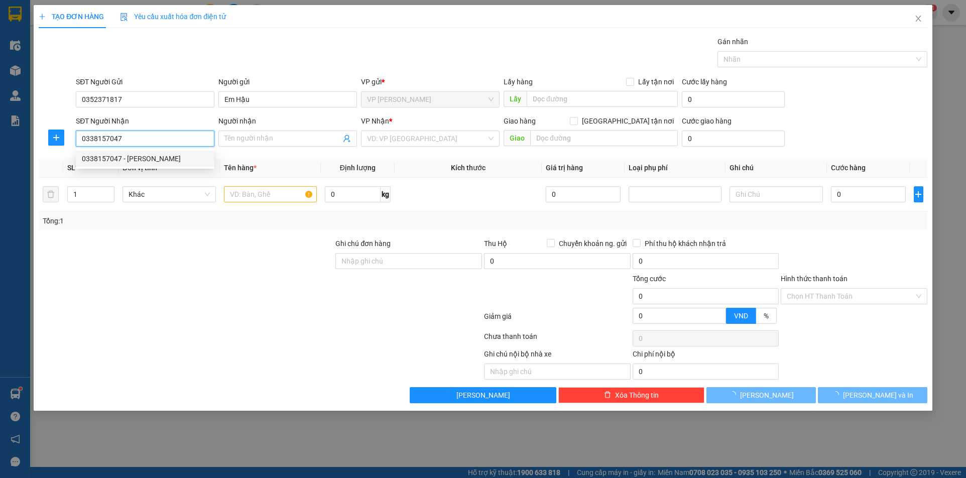
type input "[PERSON_NAME]"
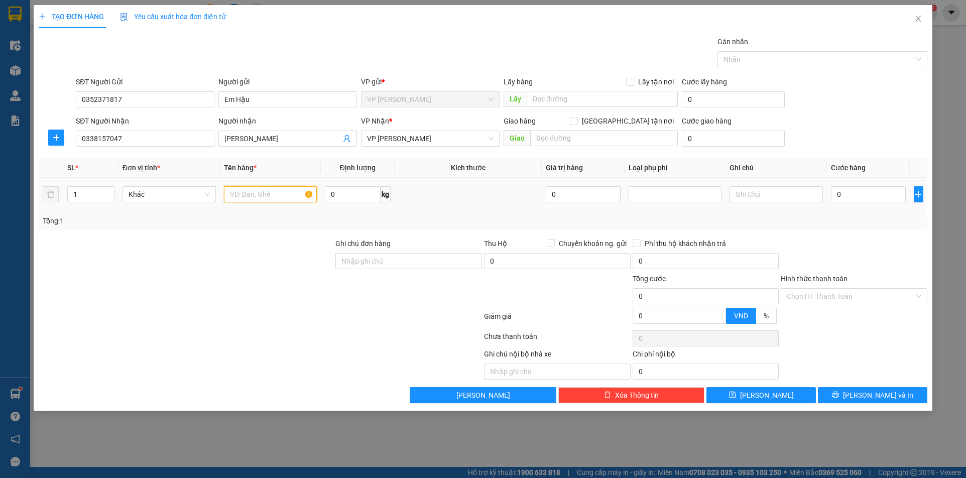
click at [262, 197] on input "text" at bounding box center [270, 194] width 93 height 16
type input "bưởi"
click at [837, 196] on input "0" at bounding box center [868, 194] width 75 height 16
click at [833, 195] on input "0" at bounding box center [868, 194] width 75 height 16
type input "80"
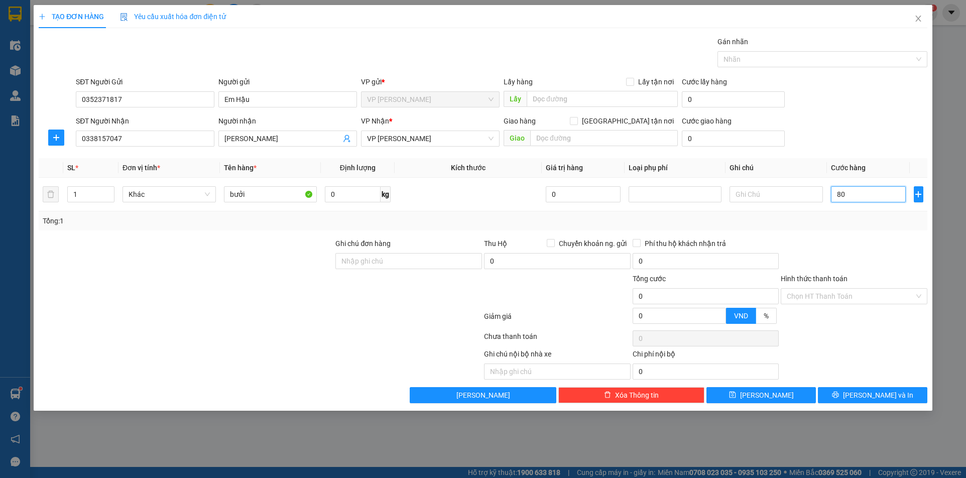
type input "80"
type input "800"
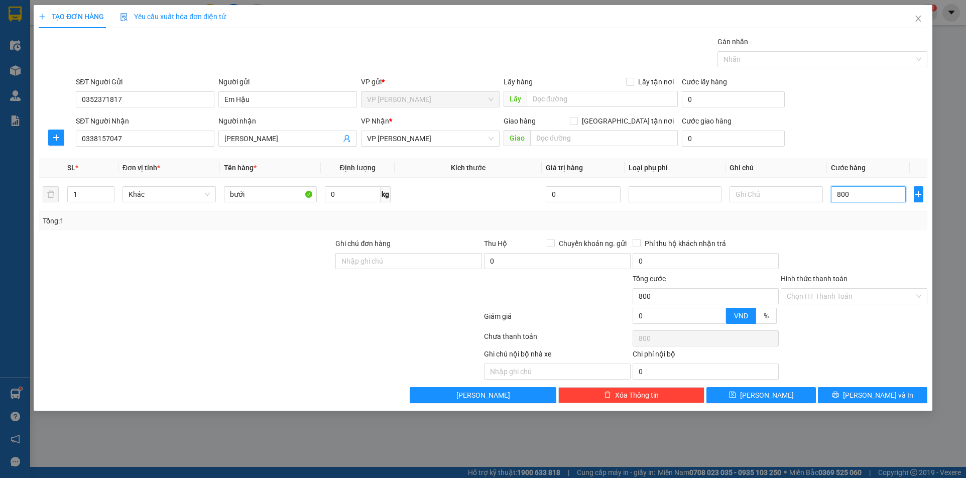
type input "8.000"
type input "80.000"
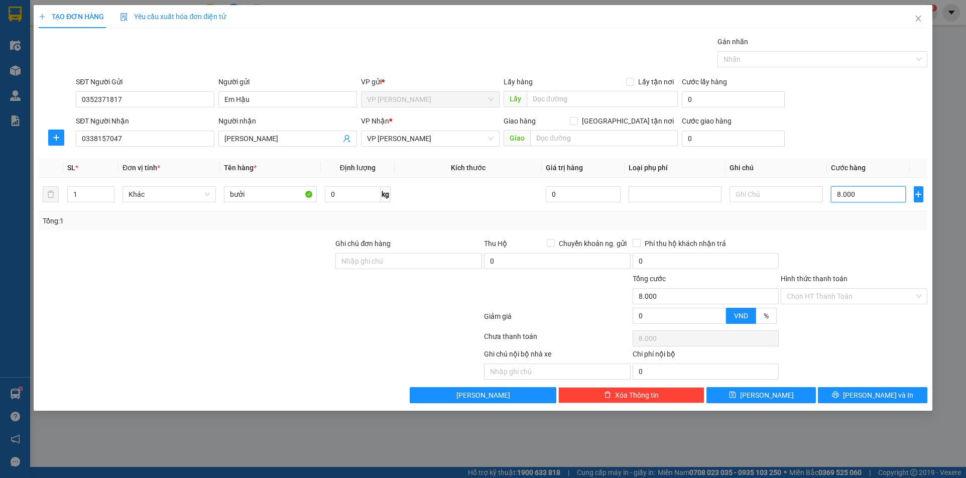
type input "80.000"
click at [821, 302] on input "Hình thức thanh toán" at bounding box center [851, 296] width 128 height 15
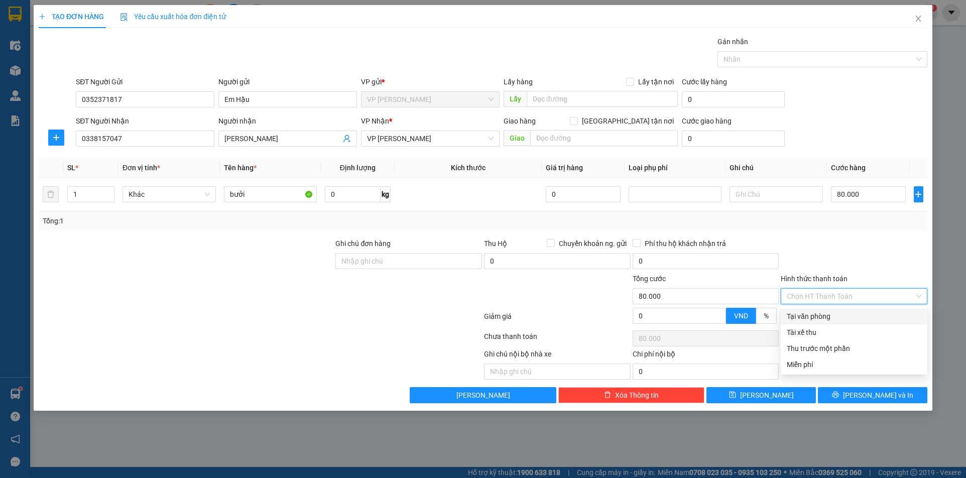
click at [817, 317] on div "Tại văn phòng" at bounding box center [854, 316] width 135 height 11
type input "0"
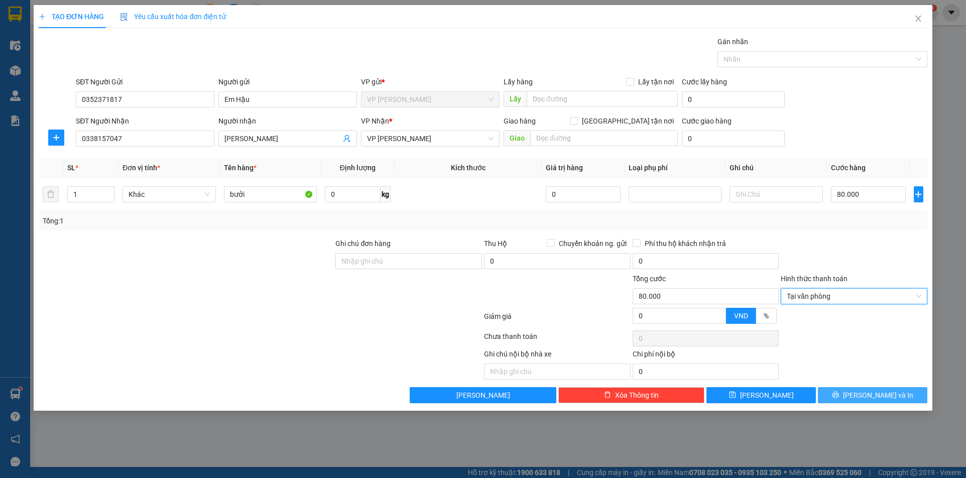
click at [866, 399] on span "[PERSON_NAME] và In" at bounding box center [878, 395] width 70 height 11
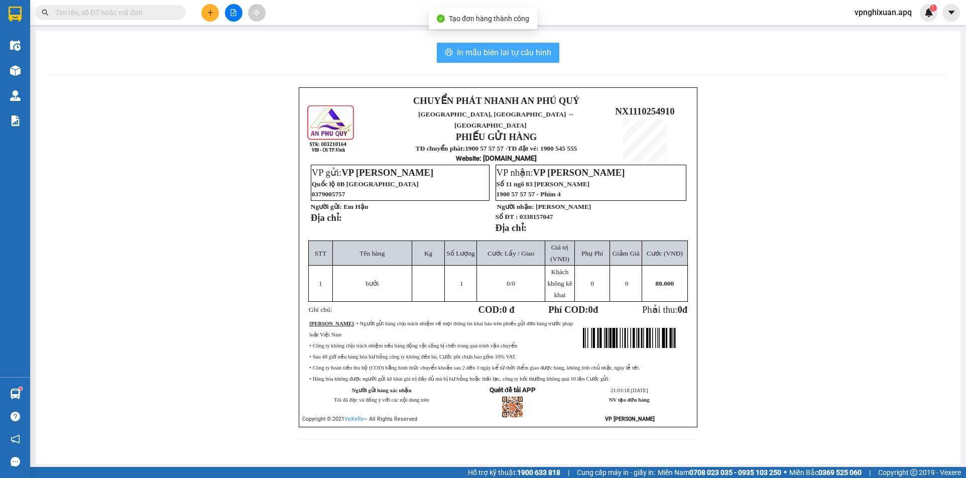
click at [495, 58] on span "In mẫu biên lai tự cấu hình" at bounding box center [504, 52] width 94 height 13
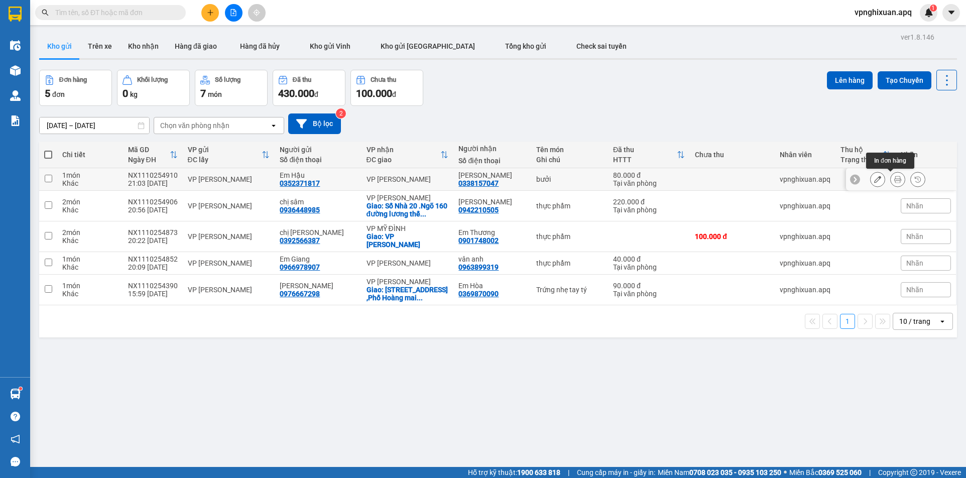
click at [894, 176] on icon at bounding box center [897, 179] width 7 height 7
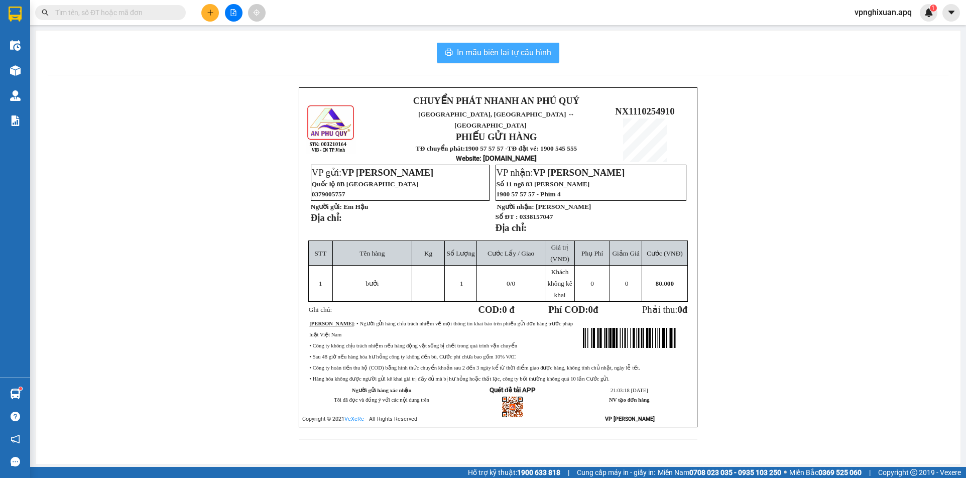
drag, startPoint x: 530, startPoint y: 36, endPoint x: 532, endPoint y: 55, distance: 18.6
click at [530, 39] on div "In mẫu biên lai tự cấu hình CHUYỂN PHÁT NHANH AN [GEOGRAPHIC_DATA], [GEOGRAPHIC…" at bounding box center [498, 247] width 925 height 433
drag, startPoint x: 534, startPoint y: 50, endPoint x: 559, endPoint y: 137, distance: 90.4
click at [533, 50] on span "In mẫu biên lai tự cấu hình" at bounding box center [504, 52] width 94 height 13
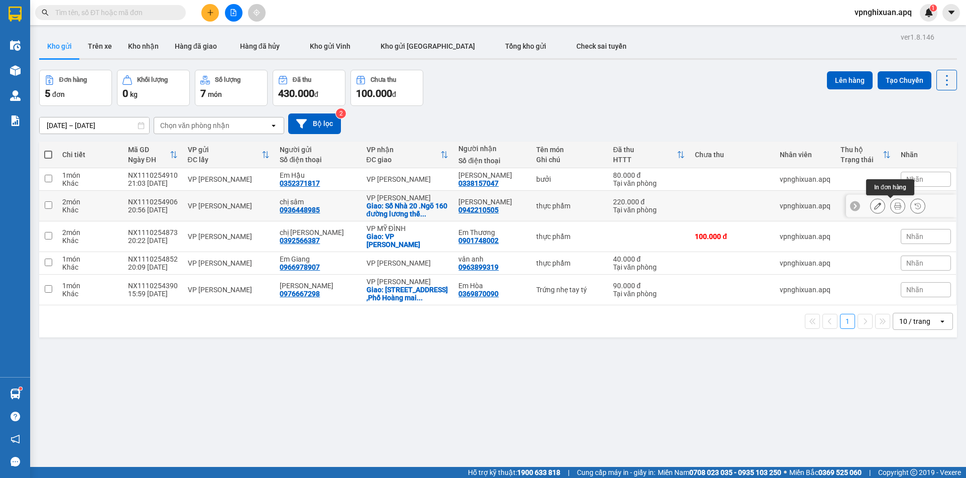
click at [894, 203] on icon at bounding box center [897, 205] width 7 height 7
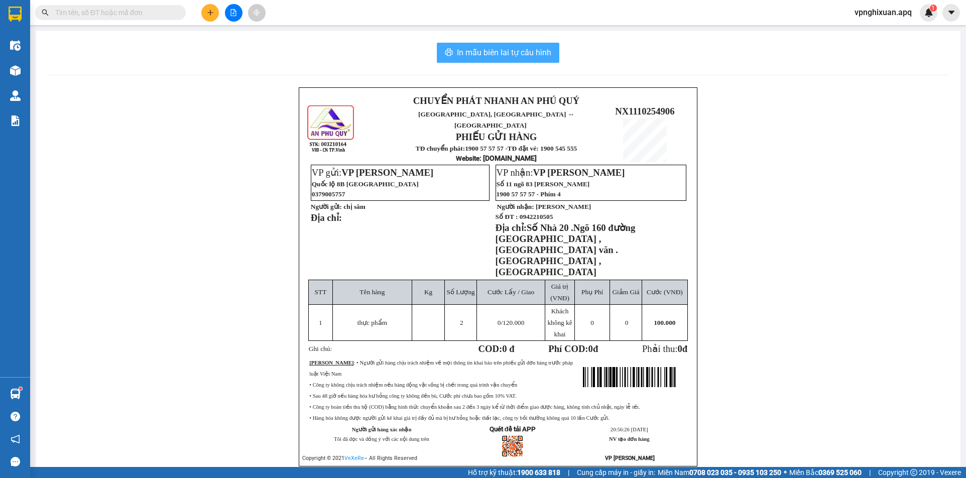
drag, startPoint x: 493, startPoint y: 50, endPoint x: 508, endPoint y: 67, distance: 22.4
click at [495, 51] on span "In mẫu biên lai tự cấu hình" at bounding box center [504, 52] width 94 height 13
